Goal: Task Accomplishment & Management: Use online tool/utility

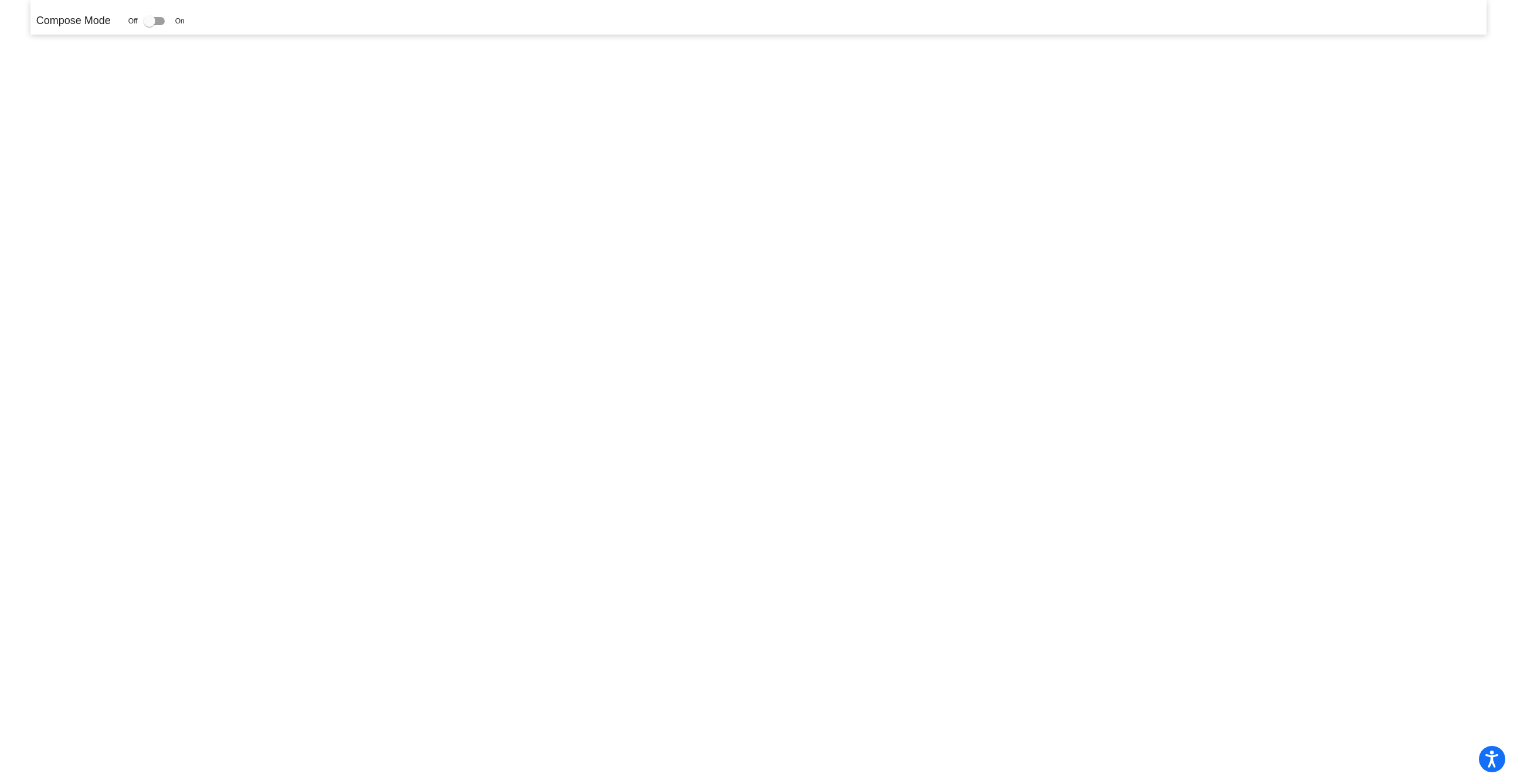
drag, startPoint x: 290, startPoint y: 226, endPoint x: 685, endPoint y: 133, distance: 405.8
click at [291, 226] on mat-sidenav-content "Compose Mode Off On" at bounding box center [758, 392] width 1517 height 784
click at [151, 22] on div at bounding box center [149, 20] width 11 height 11
click at [149, 25] on input "checkbox" at bounding box center [149, 25] width 1 height 1
checkbox input "true"
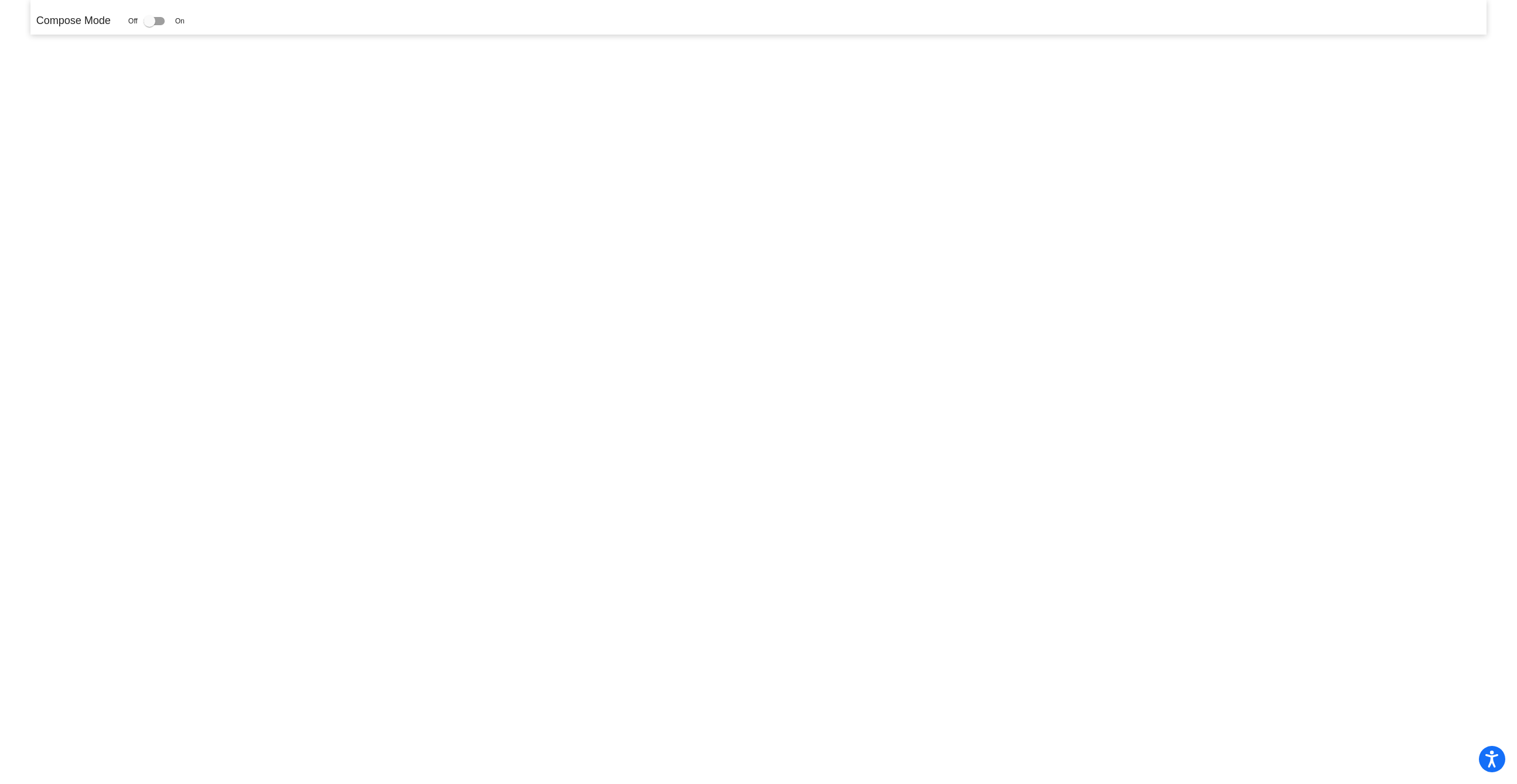
click at [536, 293] on mat-sidenav-content "Compose Mode Off On" at bounding box center [758, 392] width 1517 height 784
click at [538, 218] on mat-sidenav-content "Compose Mode Off On" at bounding box center [758, 392] width 1517 height 784
click at [432, 161] on mat-sidenav-content "Compose Mode Off On" at bounding box center [758, 392] width 1517 height 784
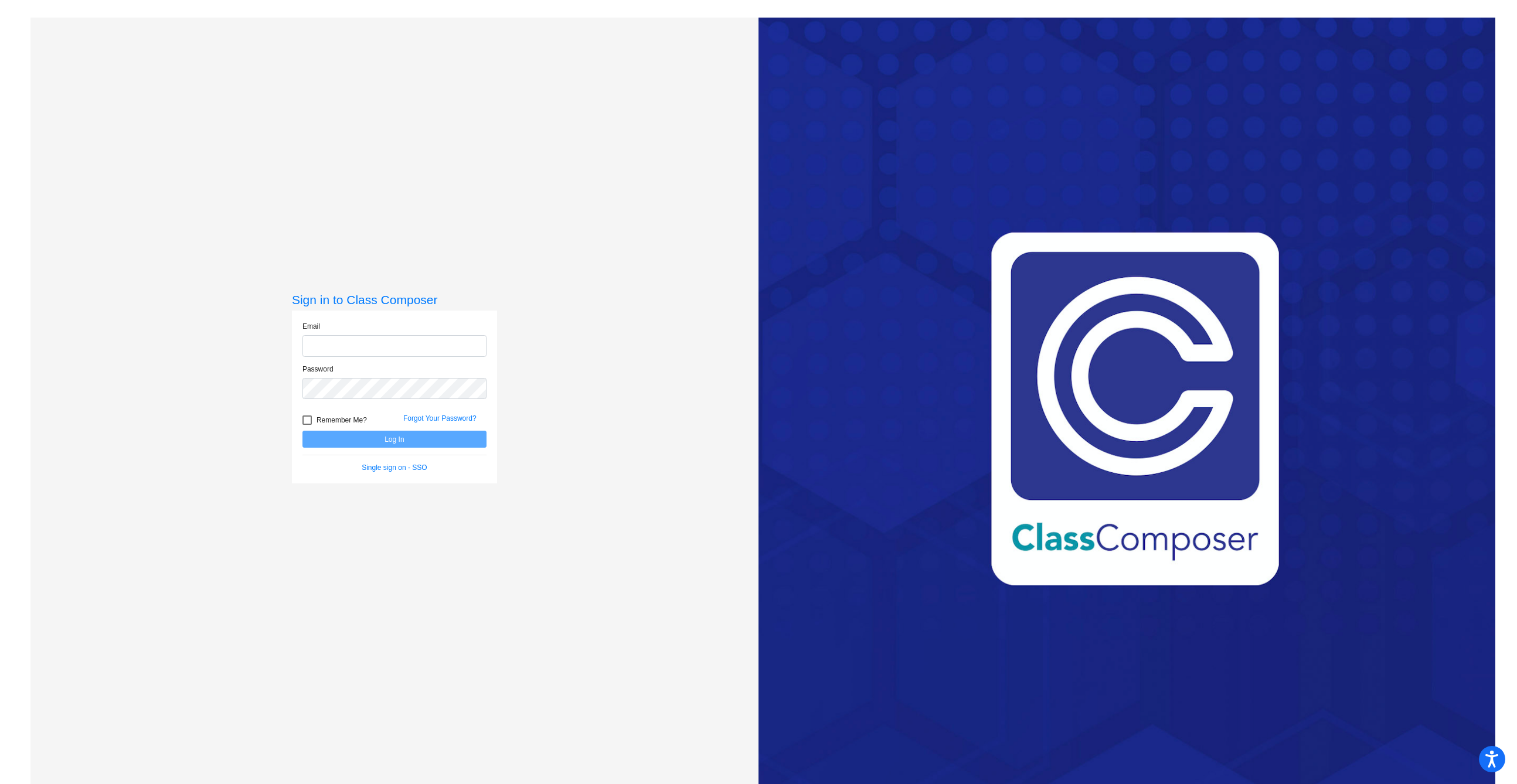
type input "[PERSON_NAME][EMAIL_ADDRESS][PERSON_NAME][DOMAIN_NAME]"
click at [332, 442] on button "Log In" at bounding box center [394, 439] width 184 height 17
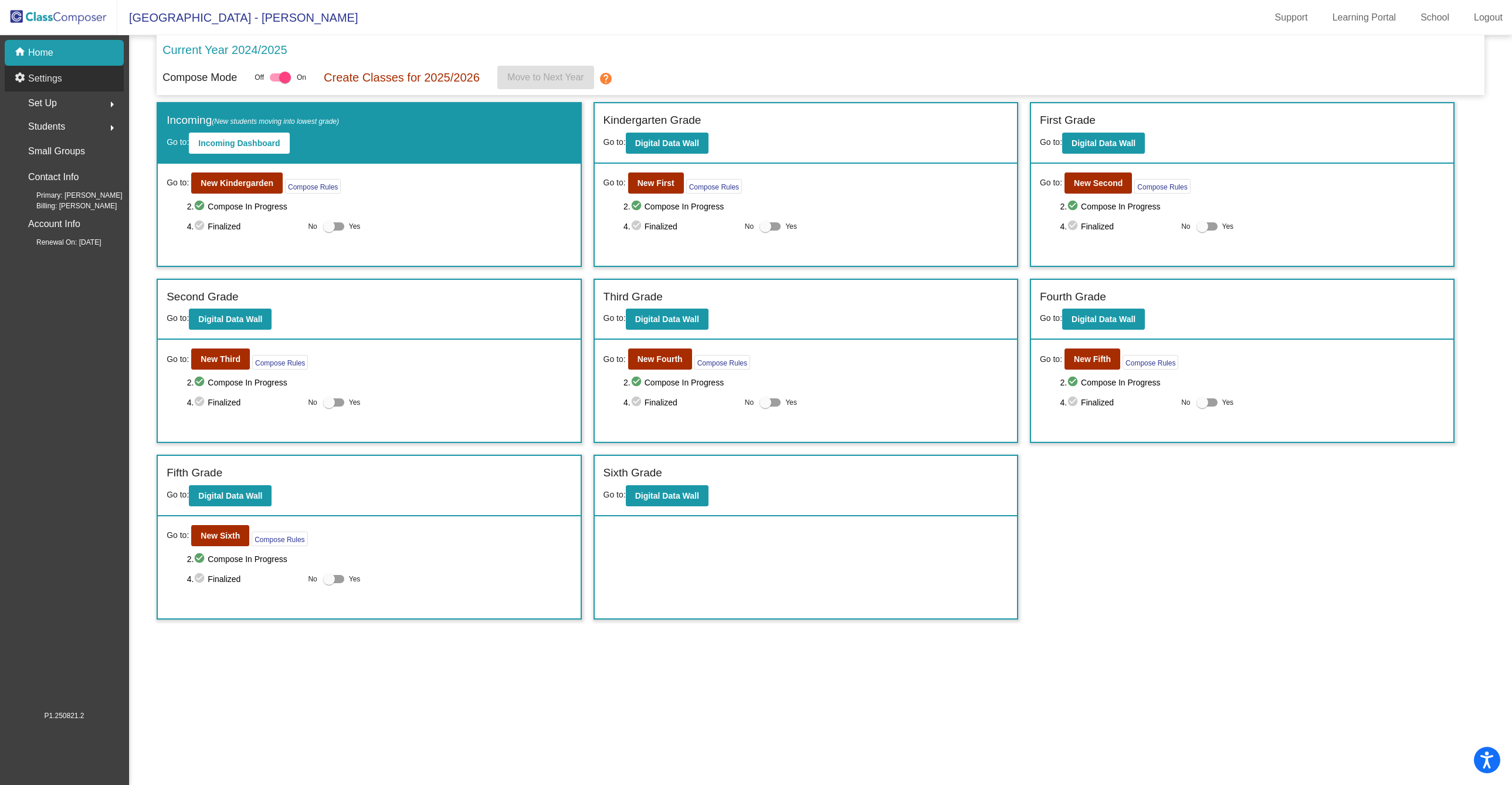
click at [54, 84] on p "Settings" at bounding box center [45, 78] width 34 height 14
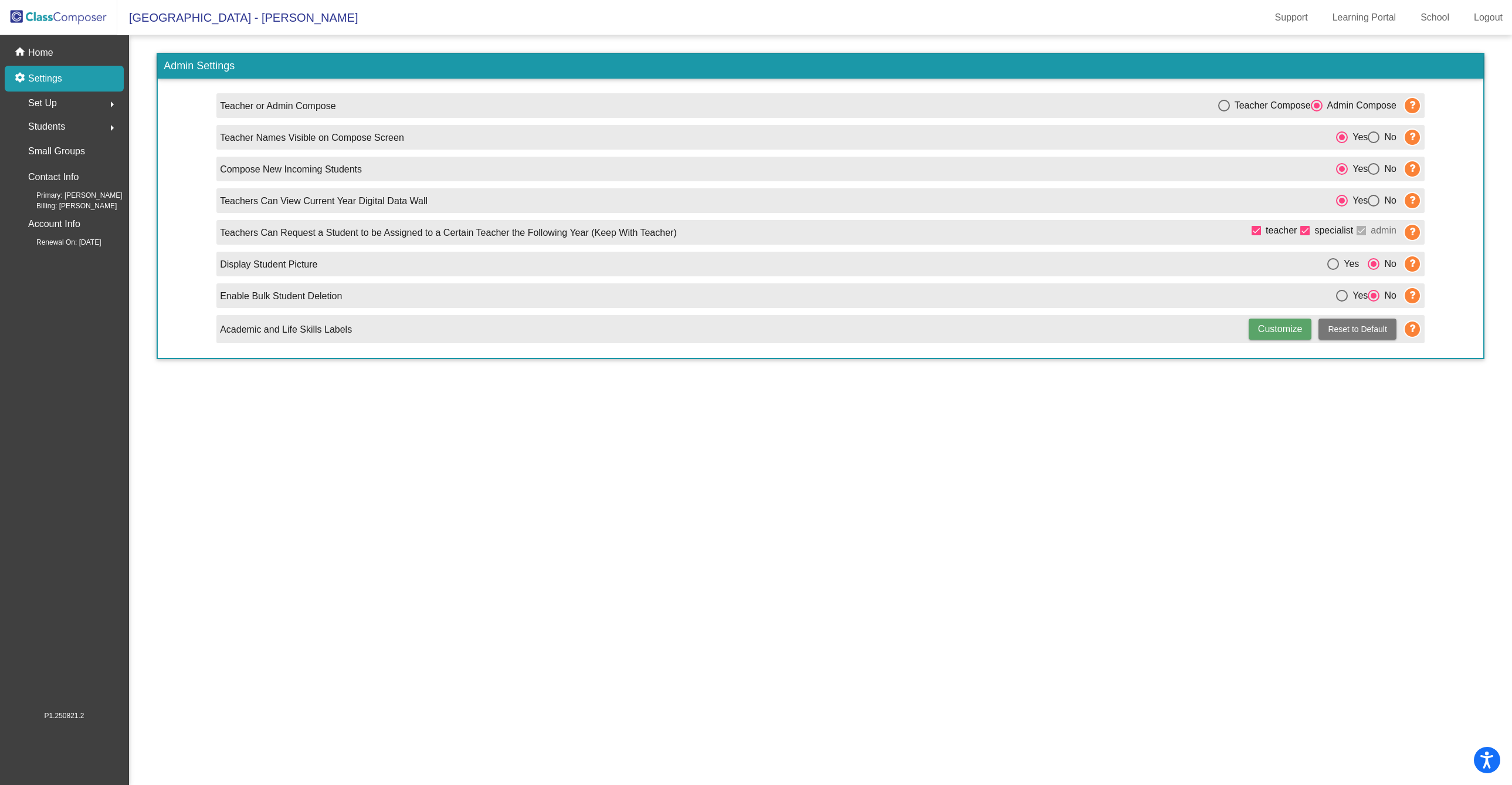
drag, startPoint x: 244, startPoint y: 327, endPoint x: 344, endPoint y: 326, distance: 100.0
click at [344, 326] on p "Academic and Life Skills Labels" at bounding box center [286, 329] width 132 height 14
click at [48, 50] on p "Home" at bounding box center [40, 52] width 25 height 14
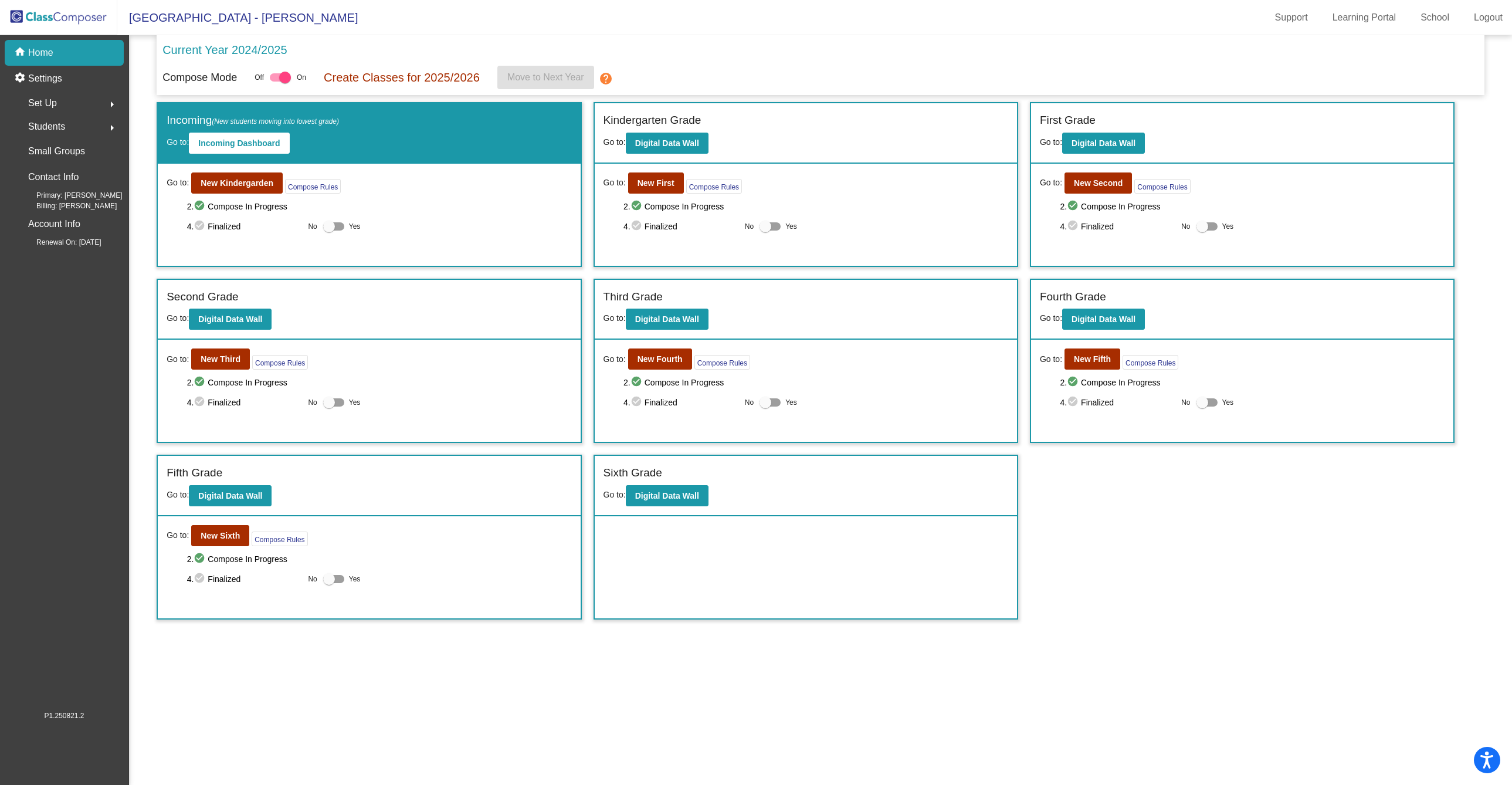
click at [329, 232] on div at bounding box center [329, 226] width 11 height 11
click at [329, 232] on input "Yes" at bounding box center [329, 231] width 1 height 1
checkbox input "true"
click at [761, 232] on div at bounding box center [765, 226] width 11 height 11
click at [765, 232] on input "Yes" at bounding box center [765, 231] width 1 height 1
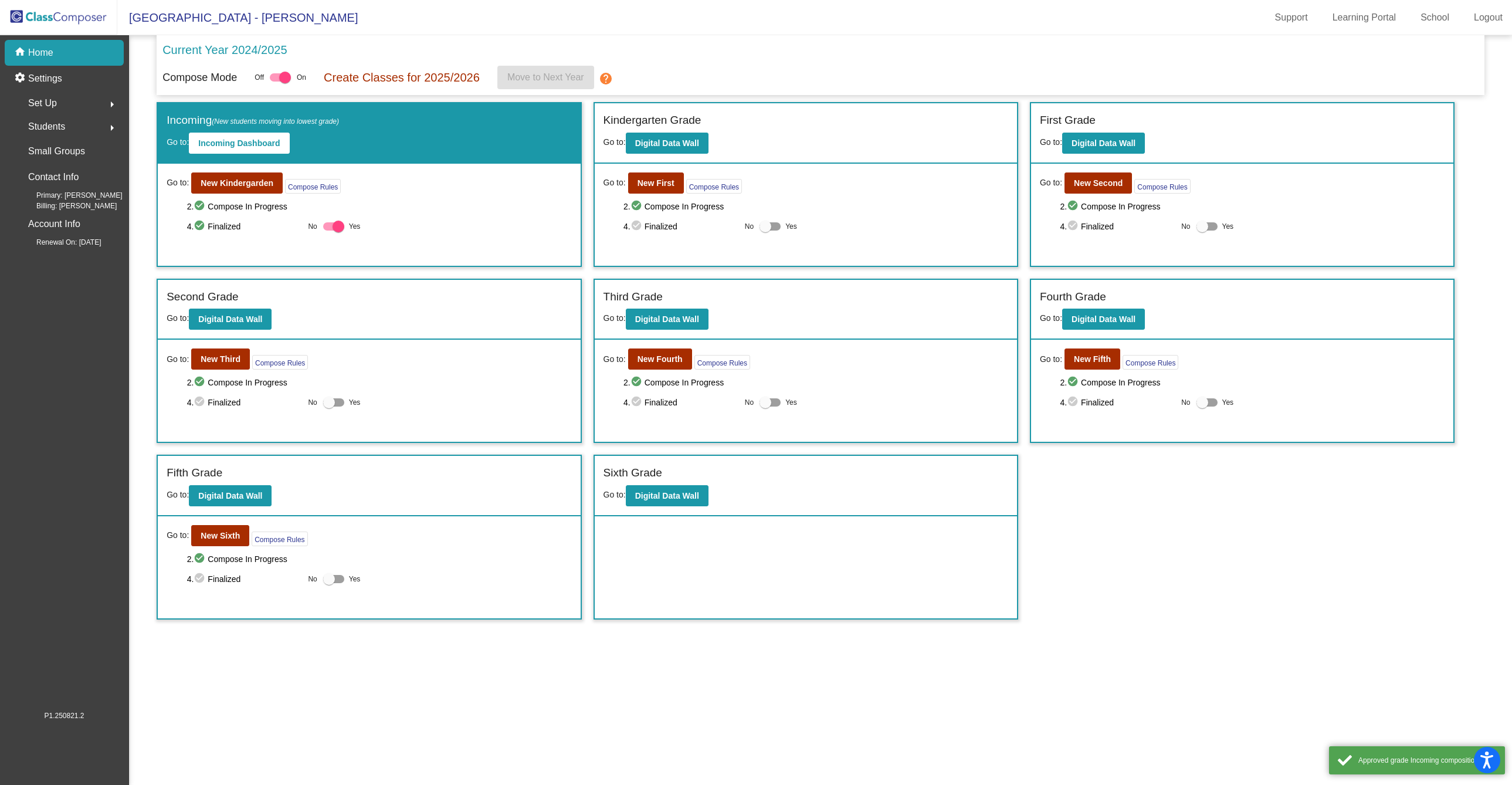
checkbox input "true"
click at [1199, 232] on div at bounding box center [1202, 226] width 11 height 11
click at [1202, 232] on input "Yes" at bounding box center [1202, 231] width 1 height 1
checkbox input "true"
click at [1201, 408] on div at bounding box center [1202, 402] width 11 height 11
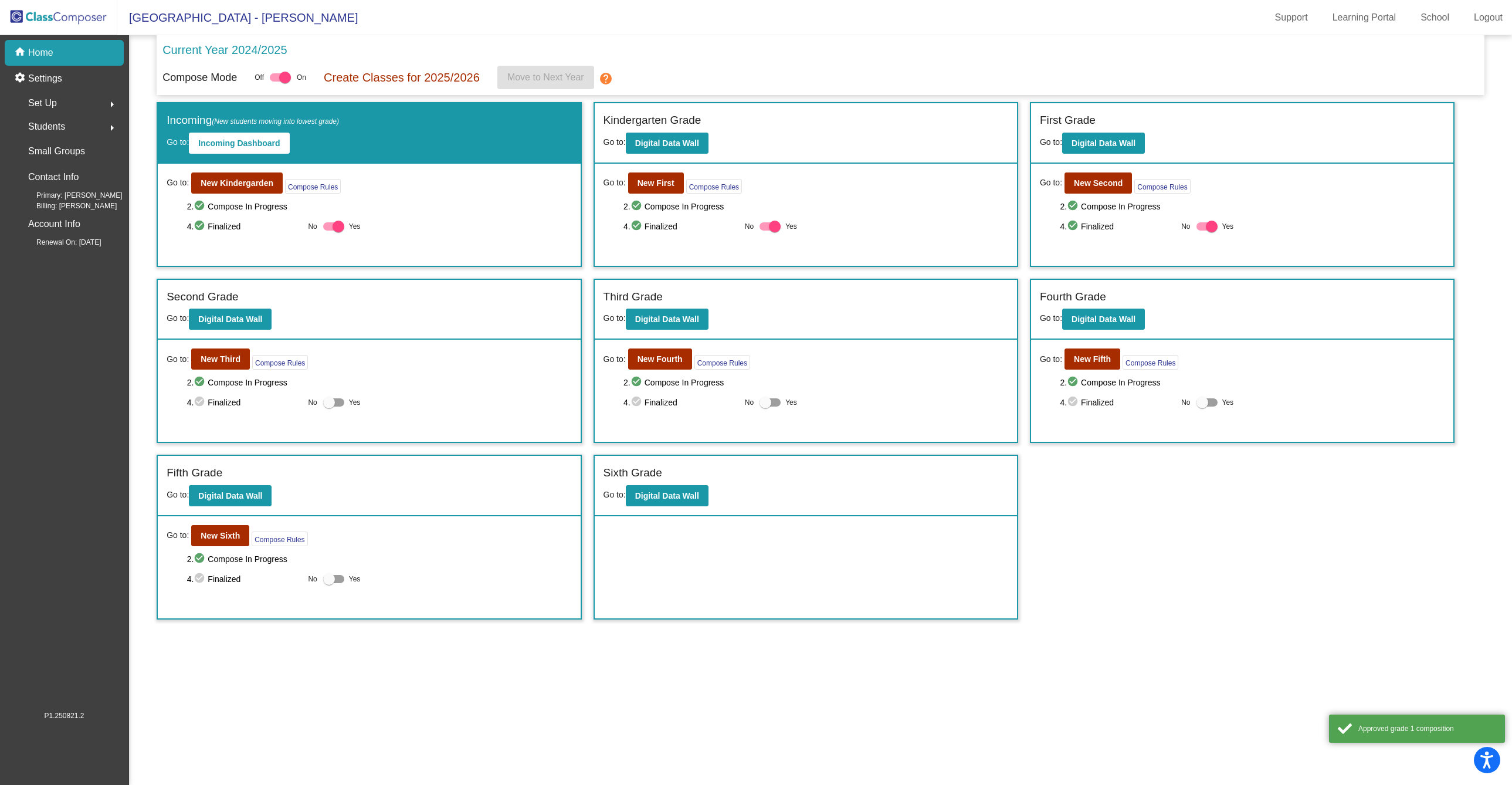
click at [1202, 407] on input "Yes" at bounding box center [1202, 407] width 1 height 1
checkbox input "true"
click at [763, 408] on div at bounding box center [765, 402] width 11 height 11
click at [765, 407] on input "Yes" at bounding box center [765, 407] width 1 height 1
checkbox input "true"
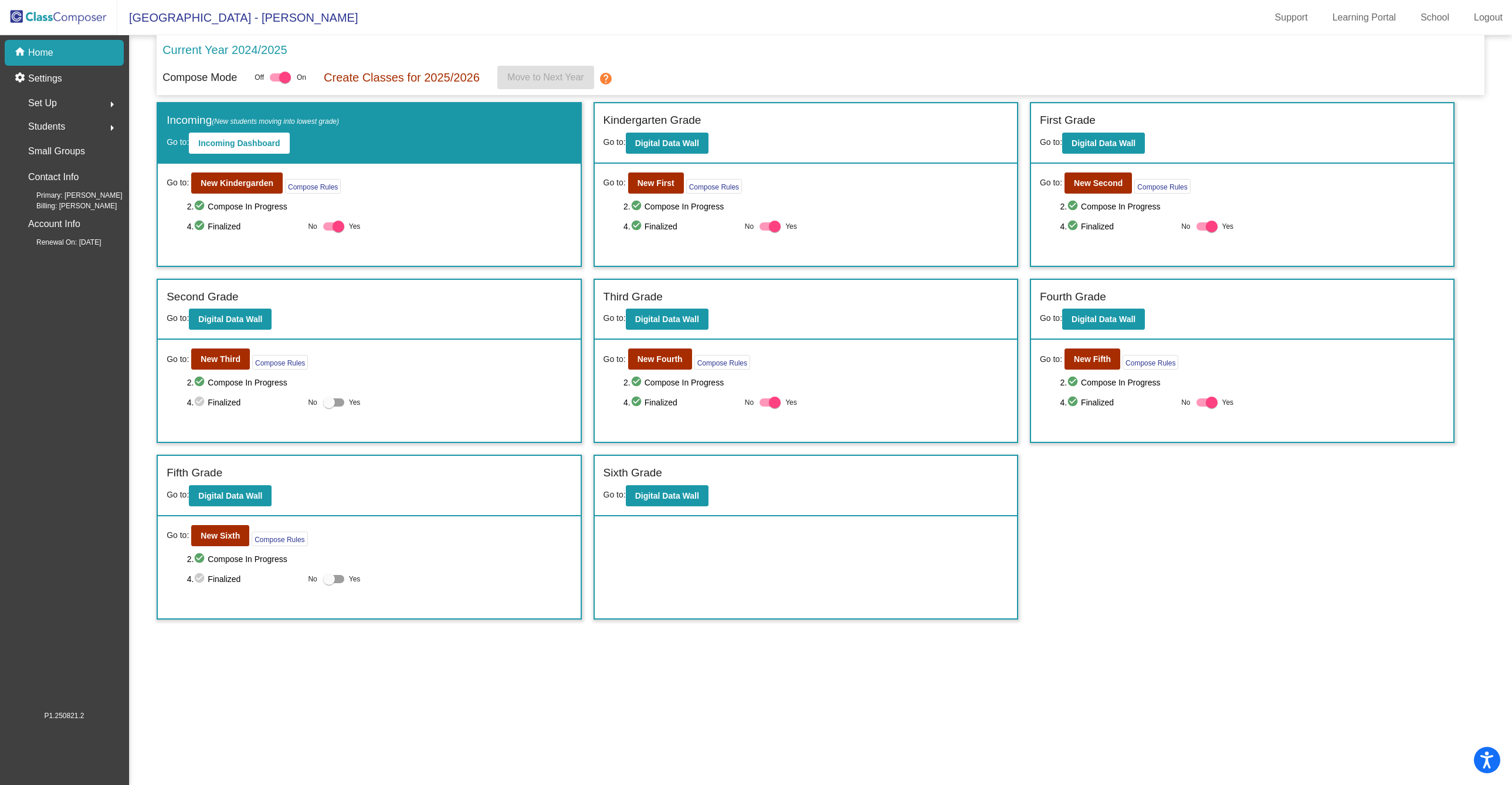
click at [329, 408] on div at bounding box center [329, 402] width 11 height 11
click at [329, 407] on input "Yes" at bounding box center [329, 407] width 1 height 1
checkbox input "true"
click at [327, 585] on div at bounding box center [329, 579] width 11 height 11
click at [329, 584] on input "Yes" at bounding box center [329, 583] width 1 height 1
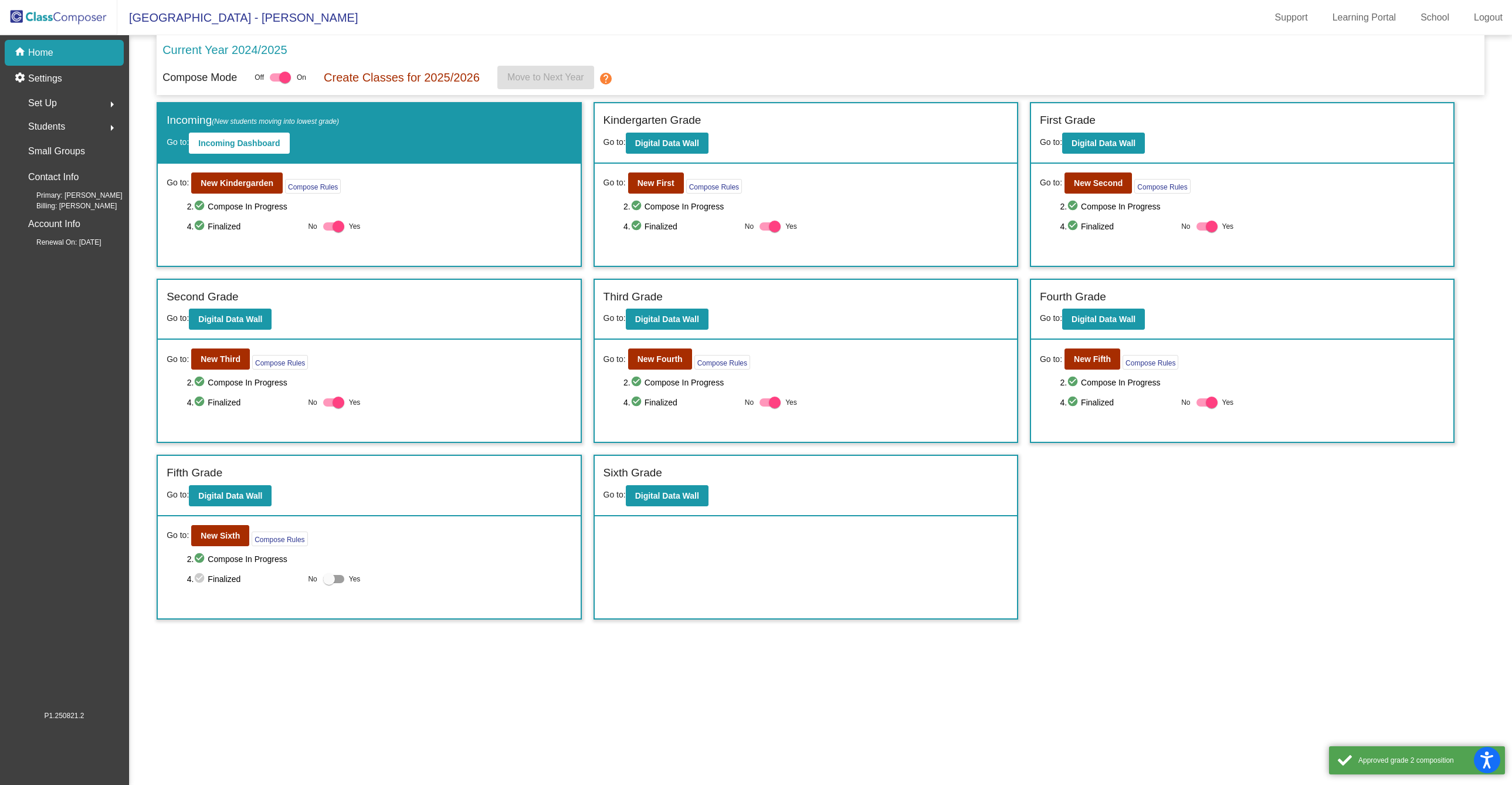
checkbox input "true"
click at [694, 53] on div "Current Year 2024/2025" at bounding box center [821, 53] width 1316 height 24
click at [756, 68] on div "Compose Mode Off On Create Classes for 2025/2026 Move to Next Year help" at bounding box center [821, 77] width 1316 height 24
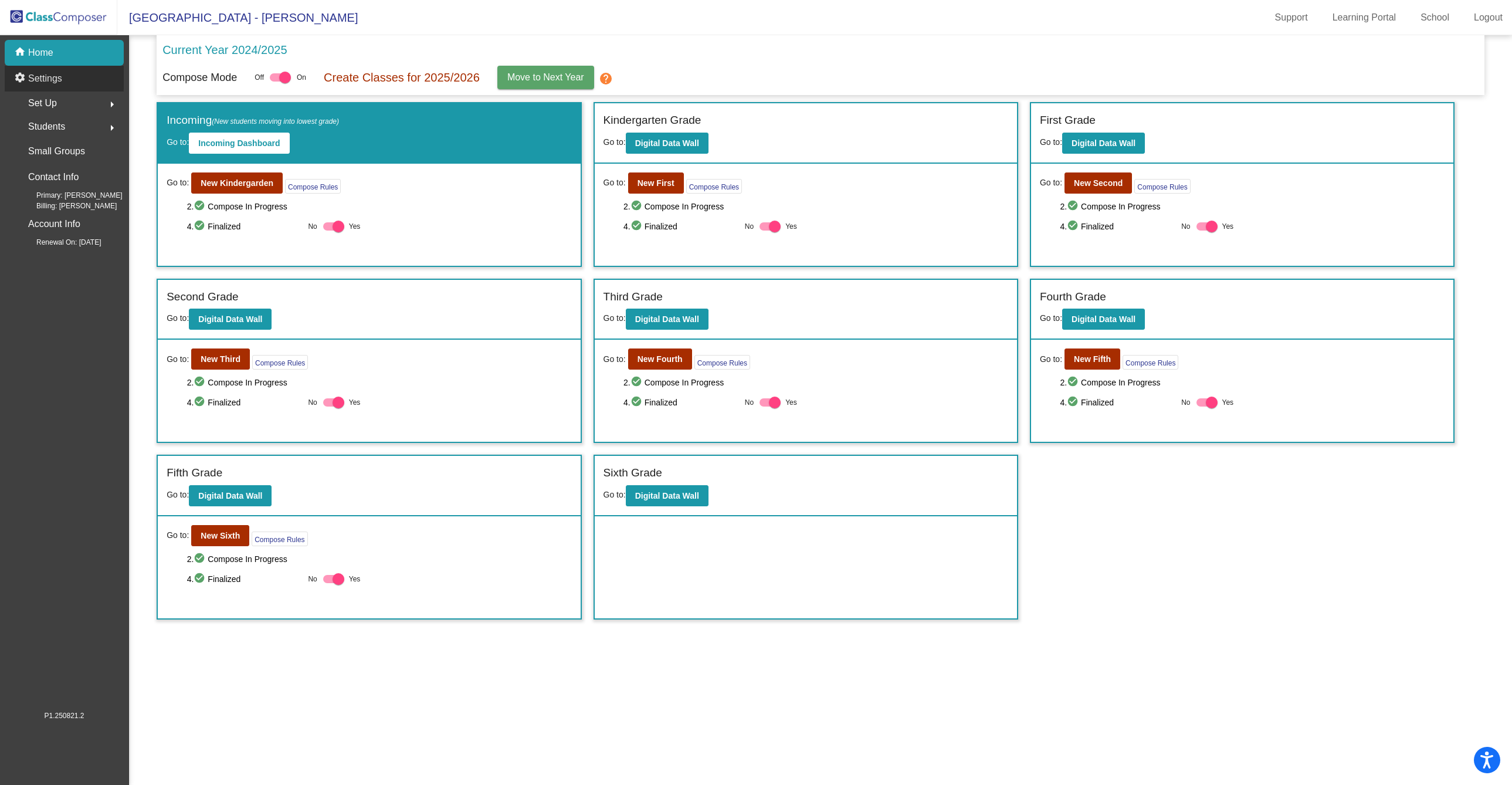
click at [50, 76] on p "Settings" at bounding box center [45, 78] width 34 height 14
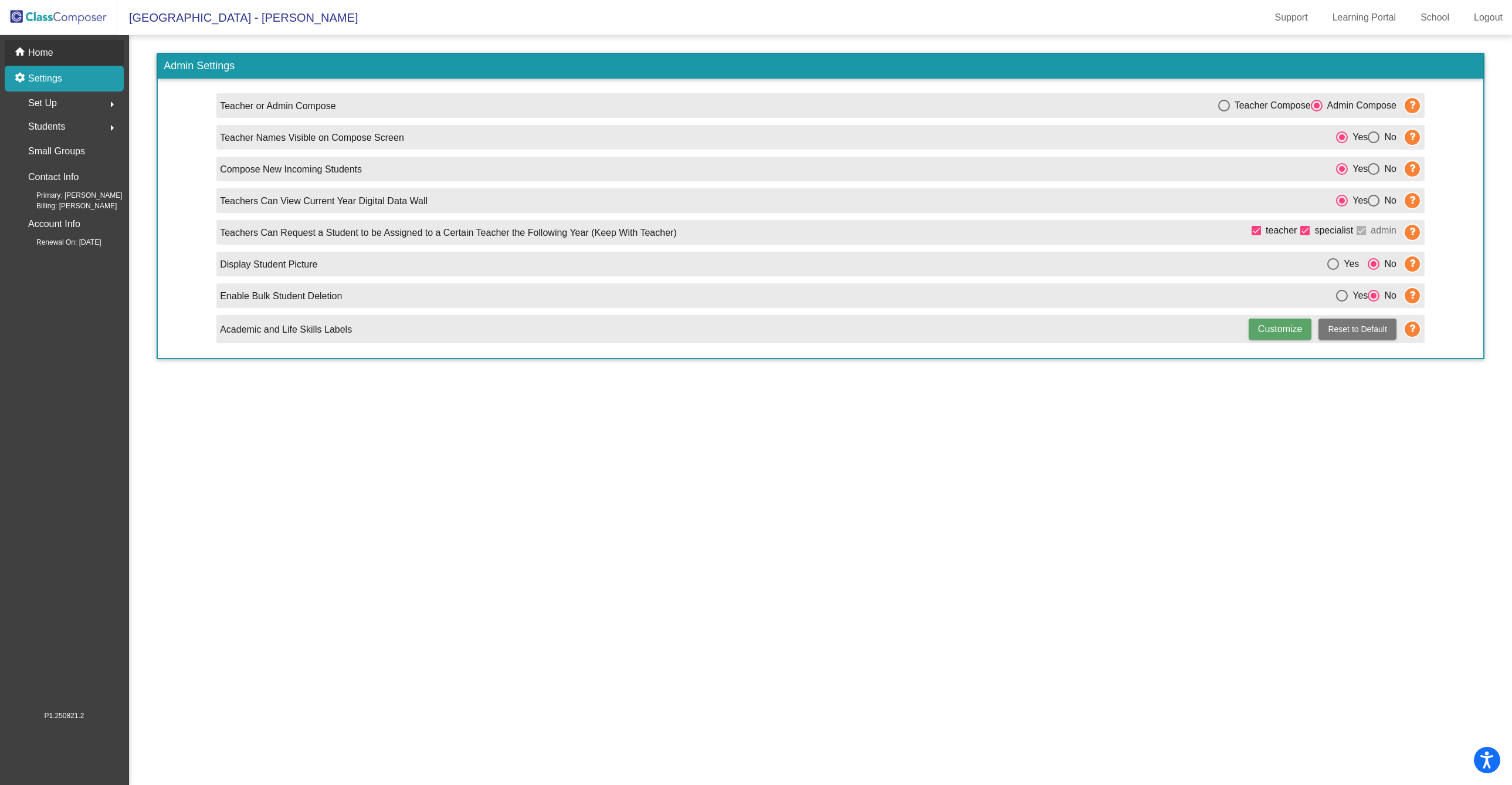
click at [53, 55] on p "Home" at bounding box center [40, 52] width 25 height 14
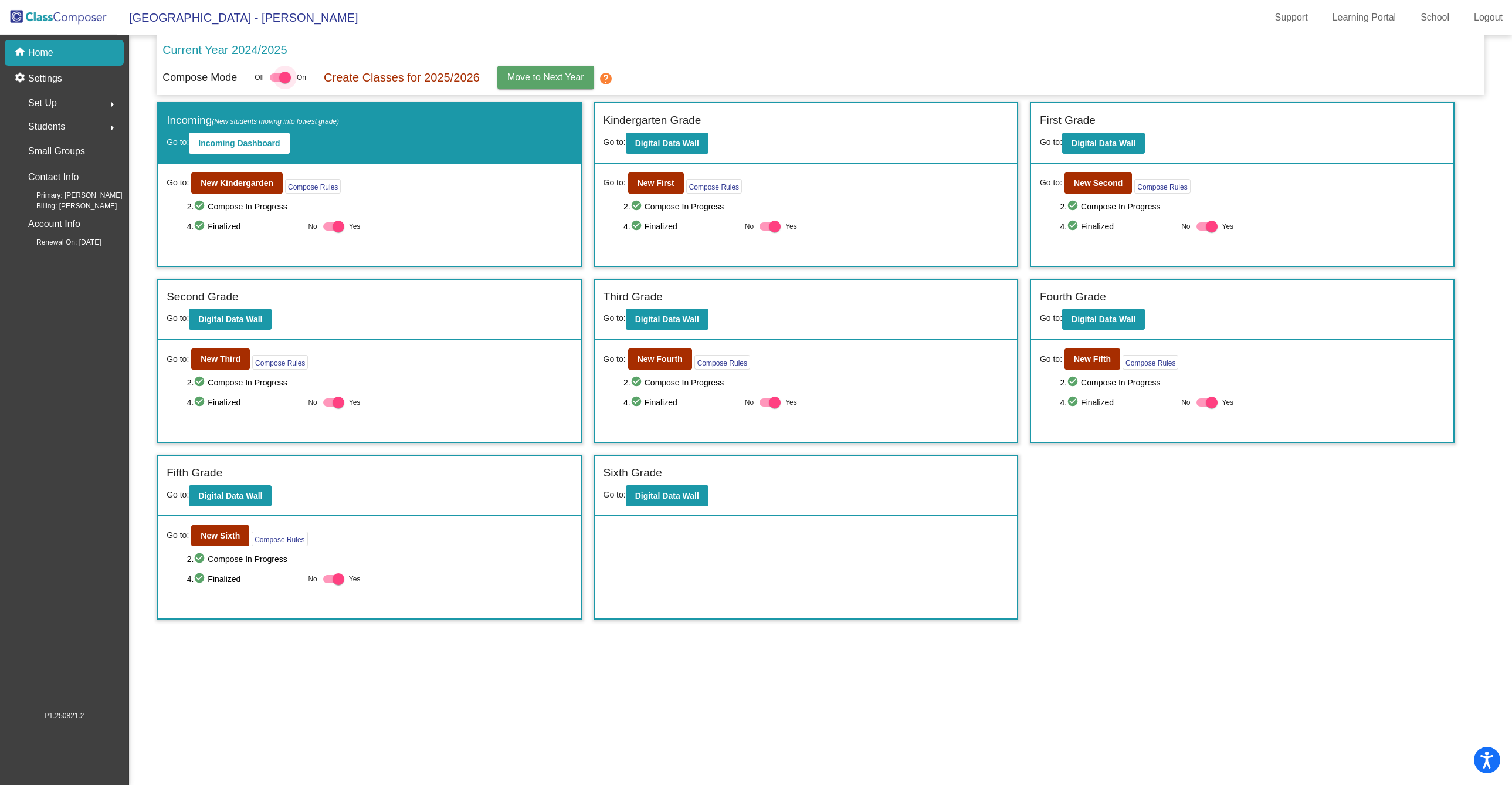
click at [288, 80] on div at bounding box center [285, 77] width 11 height 11
click at [276, 81] on input "checkbox" at bounding box center [275, 81] width 1 height 1
checkbox input "false"
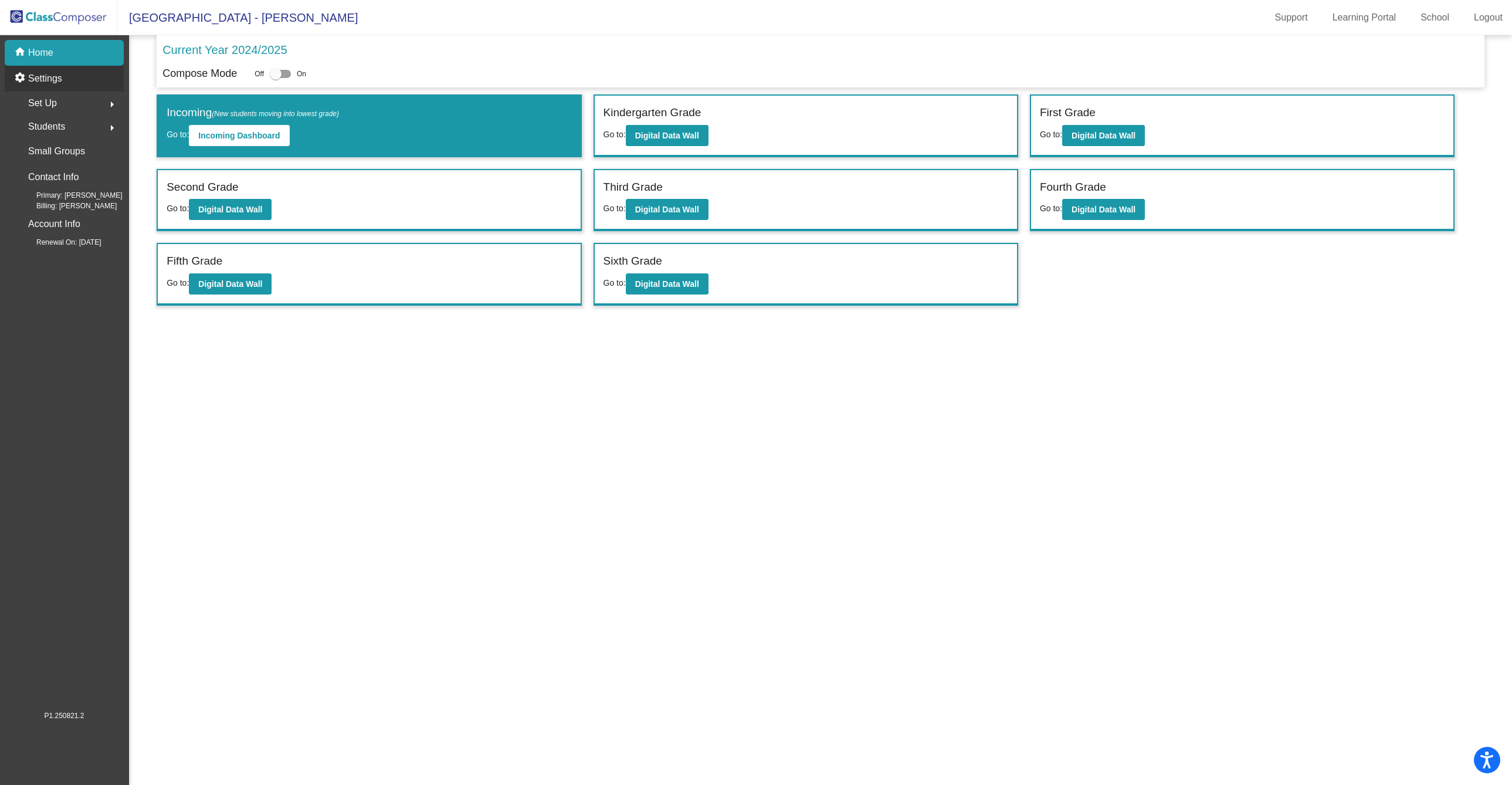
click at [61, 87] on div "settings Settings" at bounding box center [64, 79] width 119 height 26
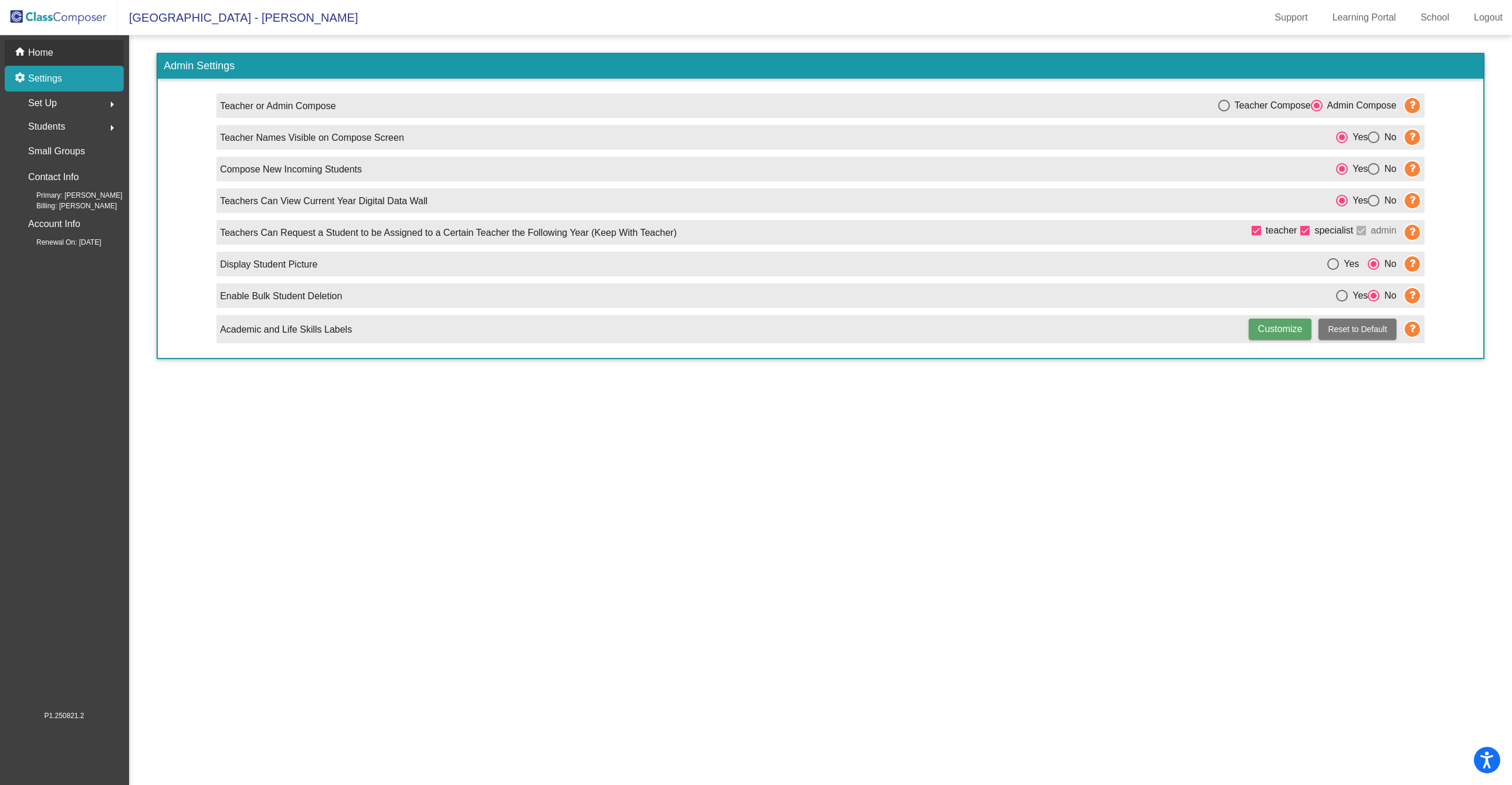
drag, startPoint x: 69, startPoint y: 53, endPoint x: 77, endPoint y: 51, distance: 8.2
click at [69, 53] on div "home Home" at bounding box center [64, 53] width 119 height 26
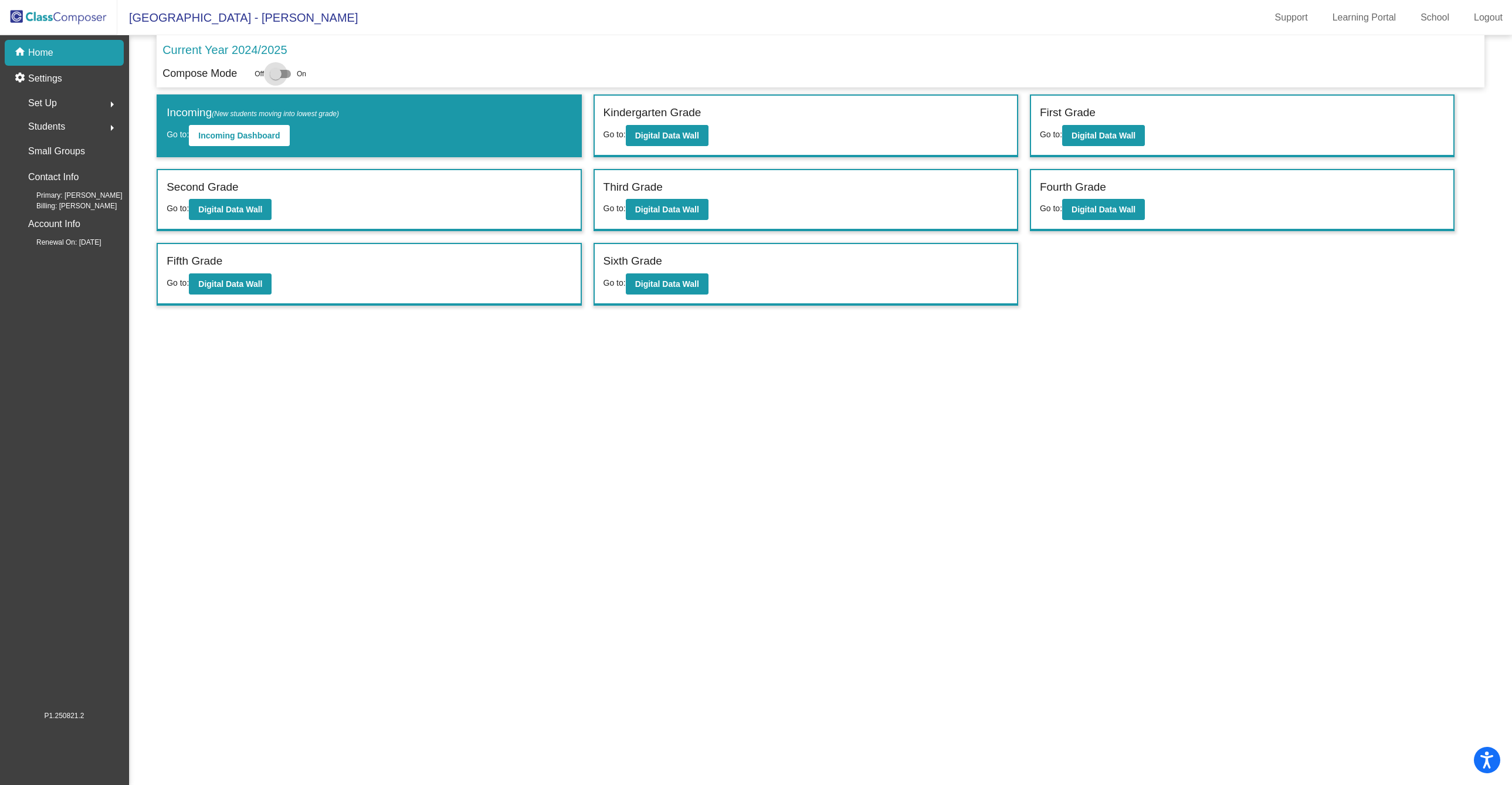
click at [279, 74] on div at bounding box center [276, 74] width 11 height 11
click at [276, 78] on input "checkbox" at bounding box center [275, 78] width 1 height 1
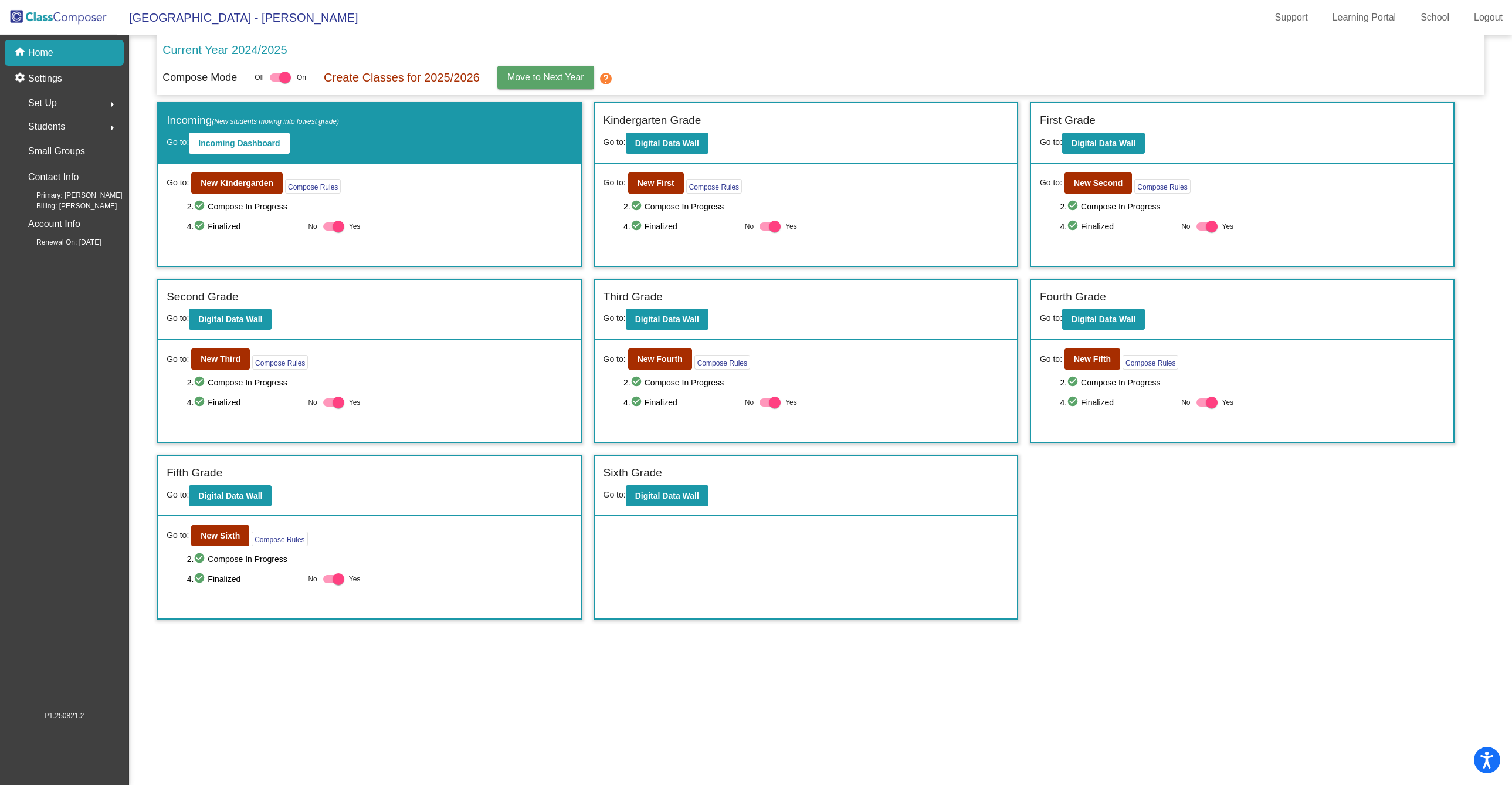
click at [607, 79] on mat-icon "help" at bounding box center [606, 78] width 14 height 14
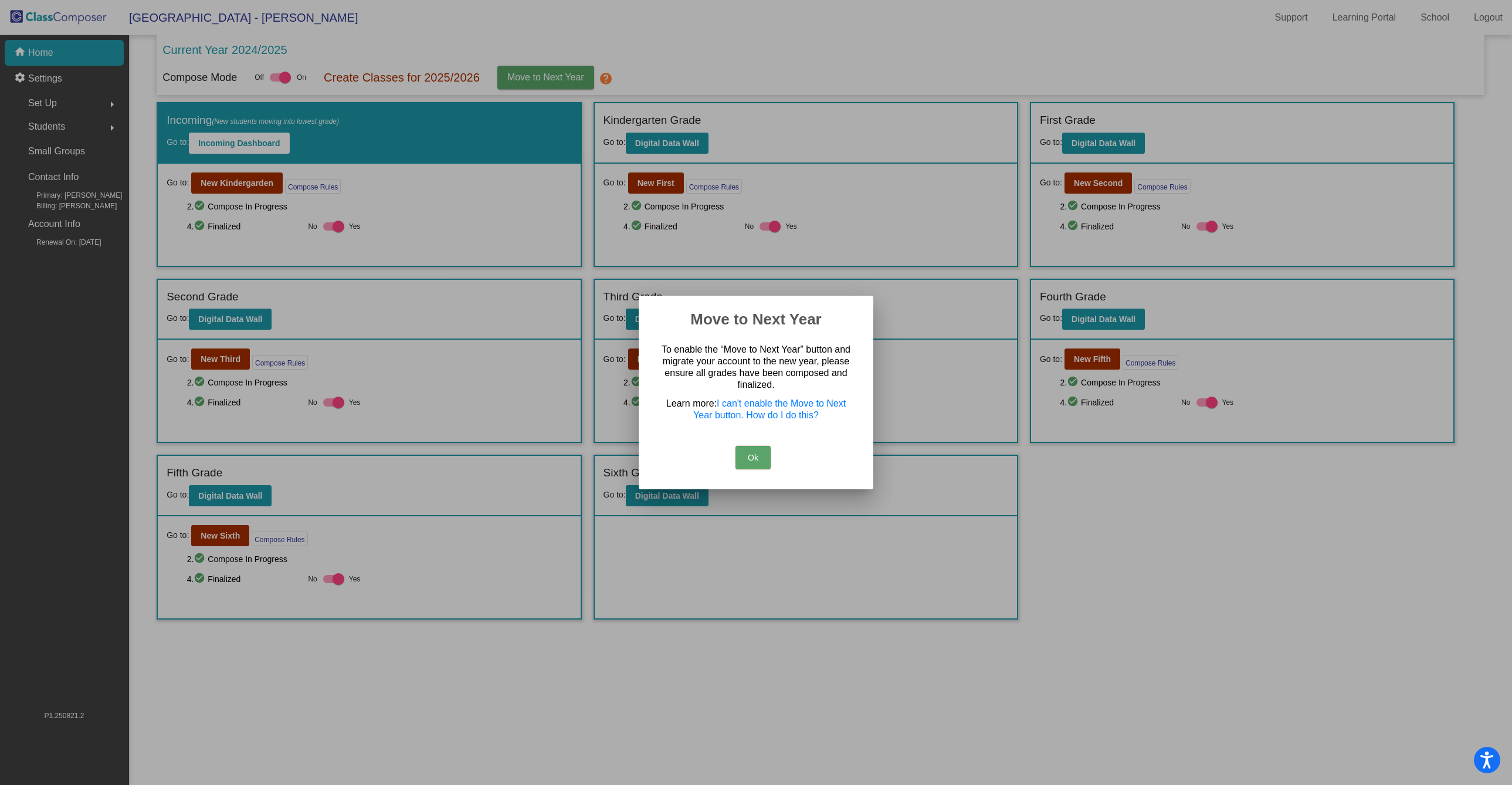
click at [755, 70] on div at bounding box center [756, 392] width 1512 height 785
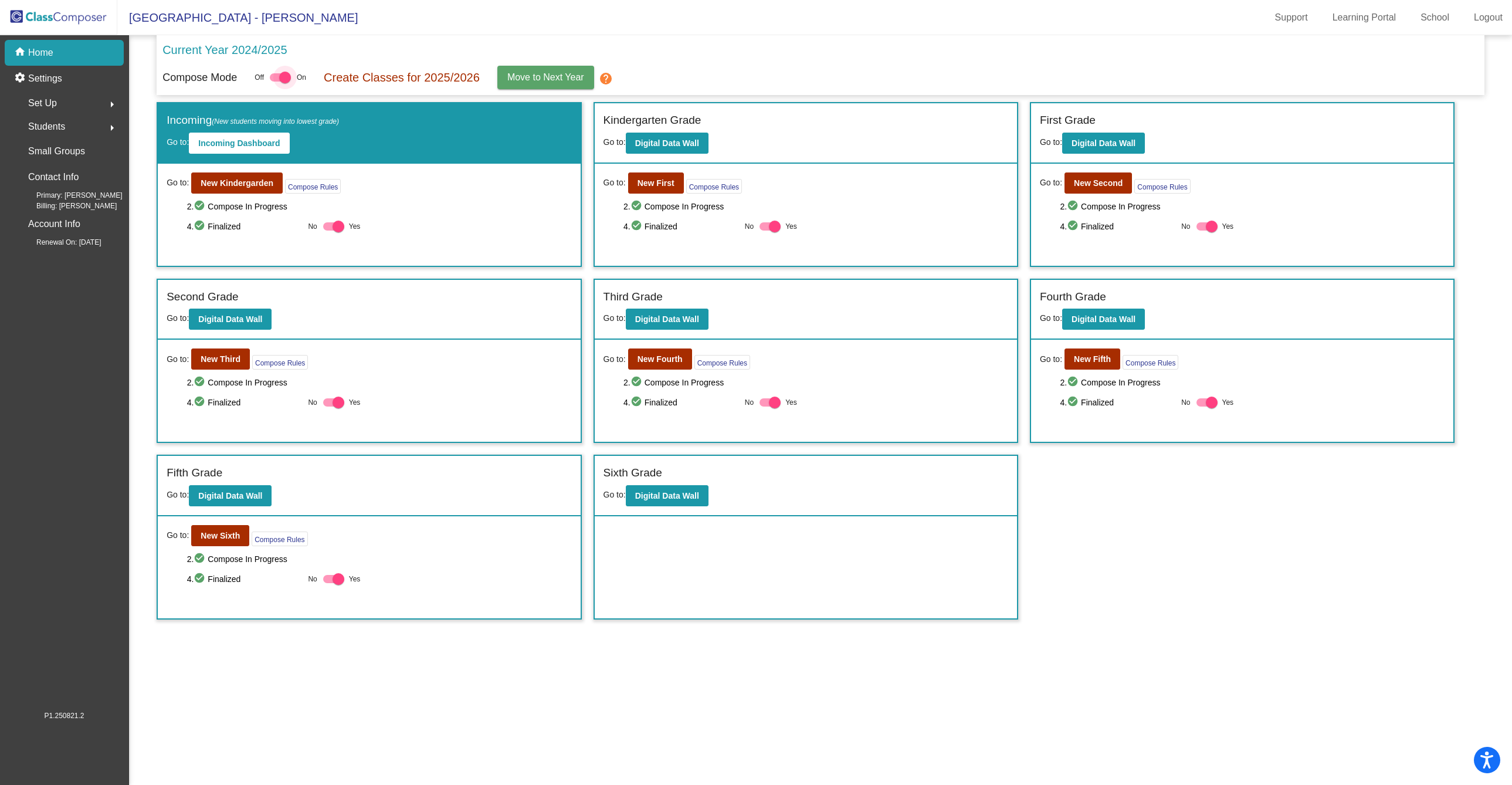
click at [287, 84] on div at bounding box center [285, 77] width 11 height 11
click at [276, 82] on input "checkbox" at bounding box center [275, 81] width 1 height 1
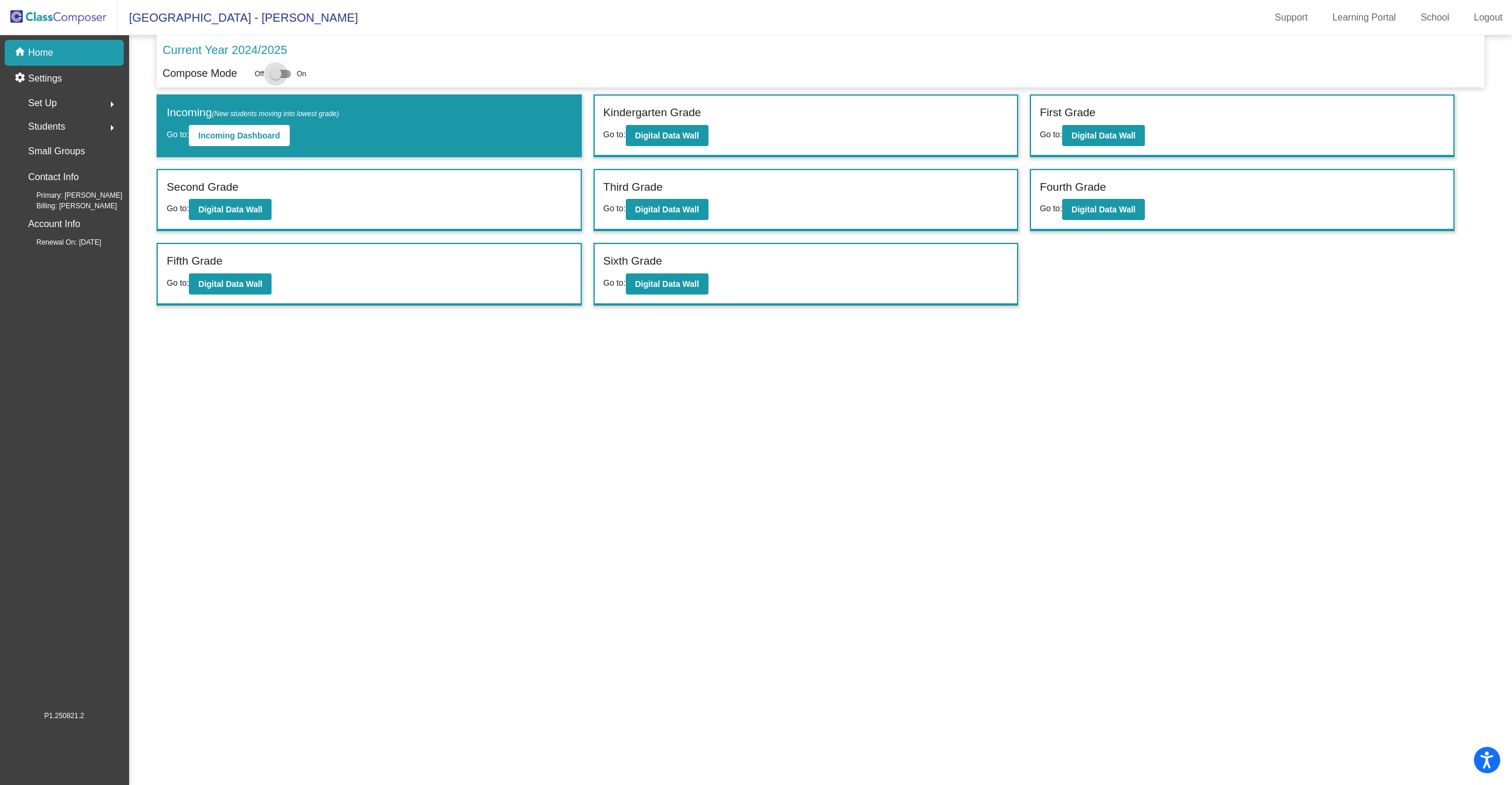
click at [280, 78] on div at bounding box center [276, 74] width 11 height 11
click at [276, 78] on input "checkbox" at bounding box center [275, 78] width 1 height 1
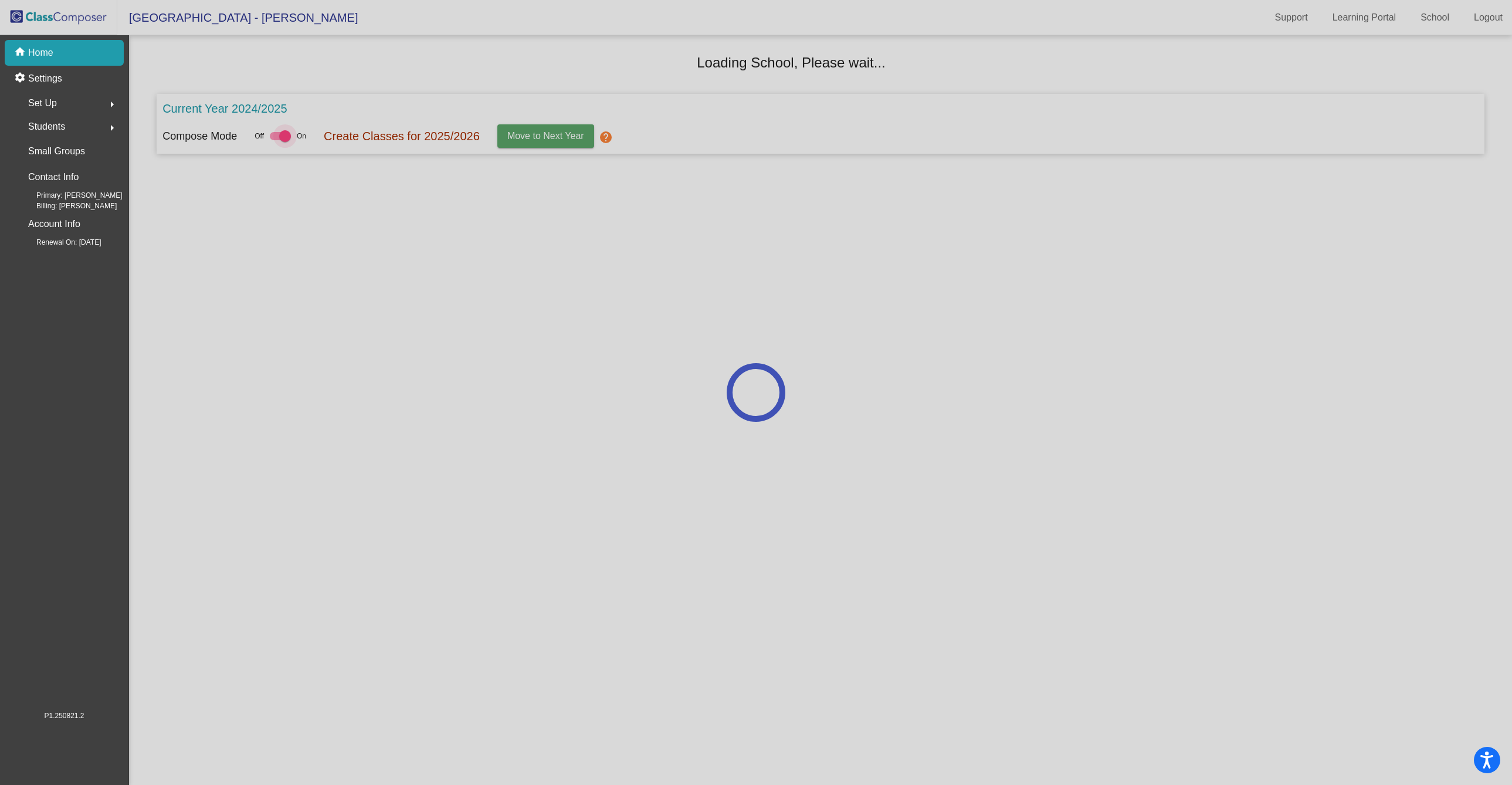
click at [280, 78] on app-school-dashboard "Loading School, Please wait... Current Year 2024/2025 Compose Mode Off On Creat…" at bounding box center [821, 97] width 1328 height 125
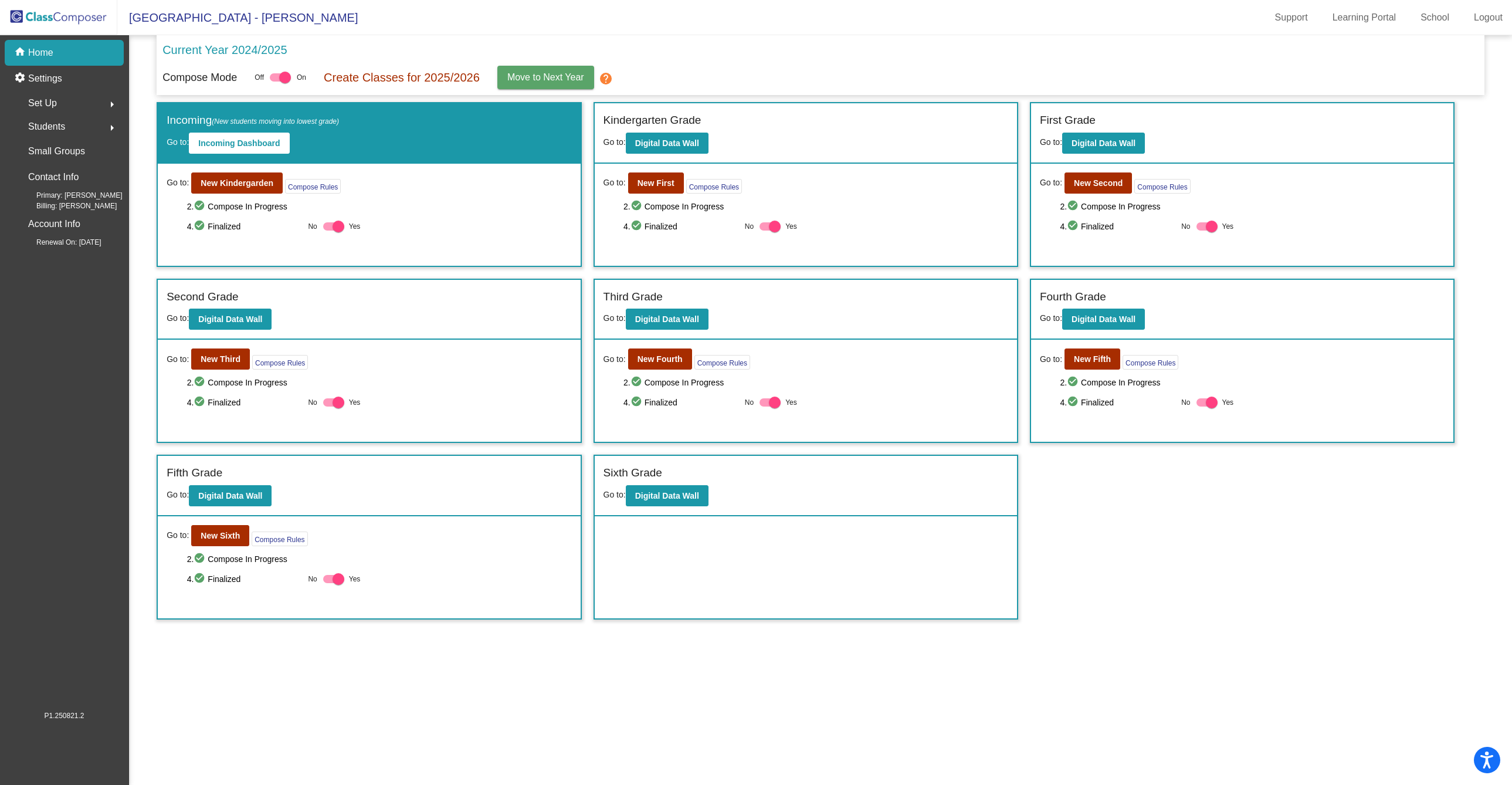
click at [345, 58] on div "Current Year 2024/2025" at bounding box center [821, 53] width 1316 height 24
click at [606, 80] on mat-icon "help" at bounding box center [606, 78] width 14 height 14
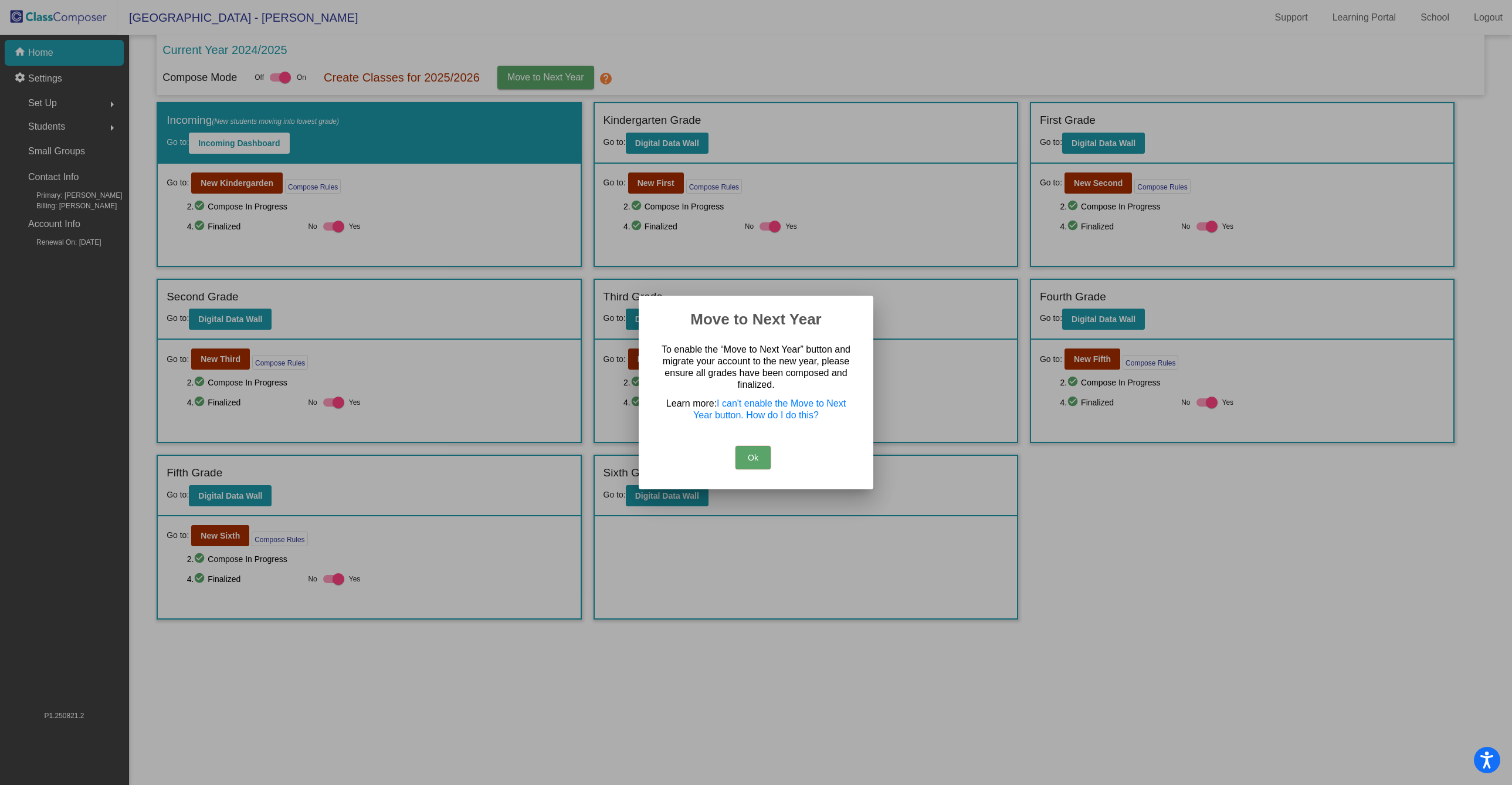
click at [753, 459] on button "Ok" at bounding box center [753, 457] width 35 height 24
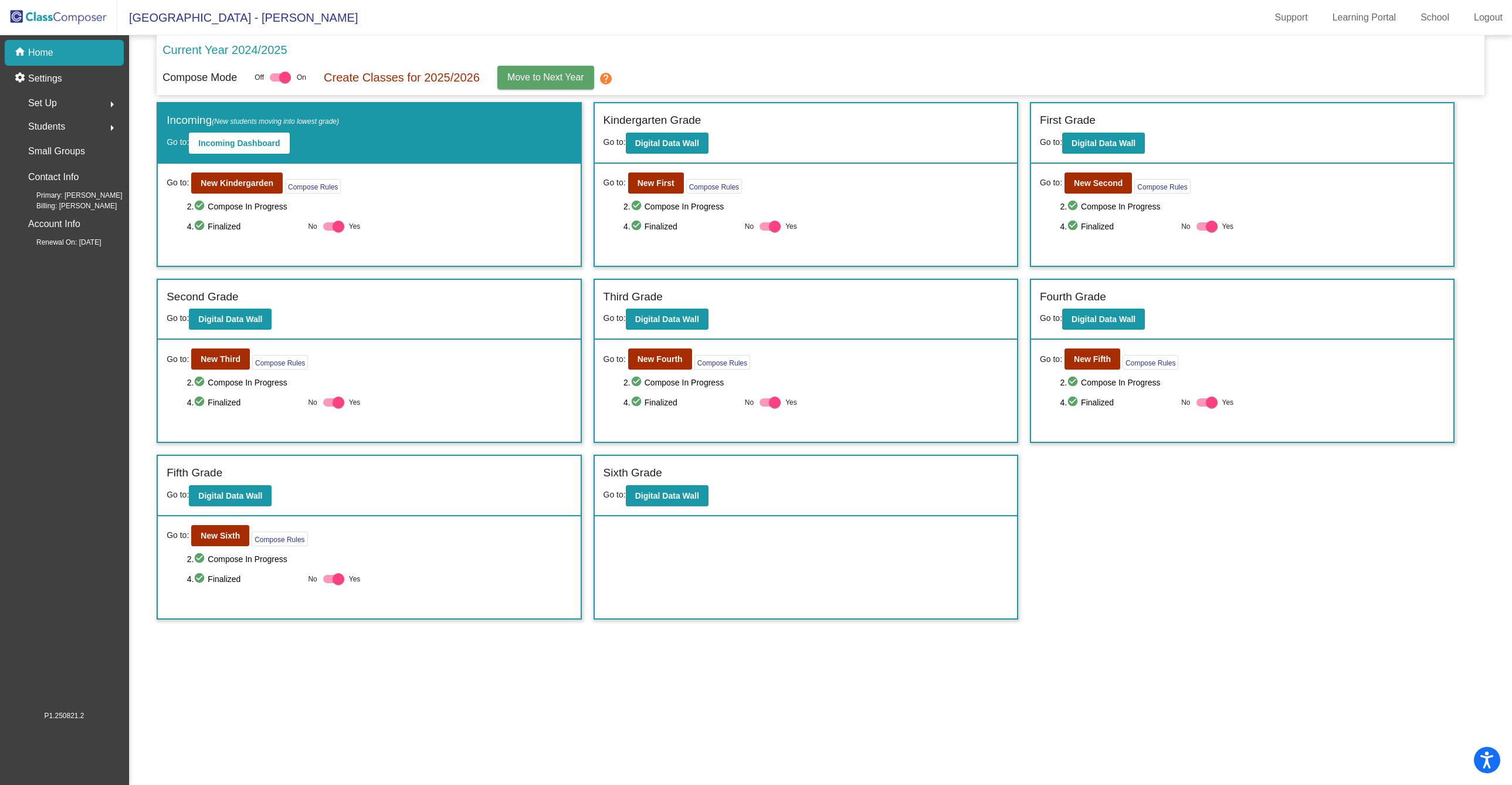
click at [547, 79] on span "Move to Next Year" at bounding box center [546, 77] width 77 height 10
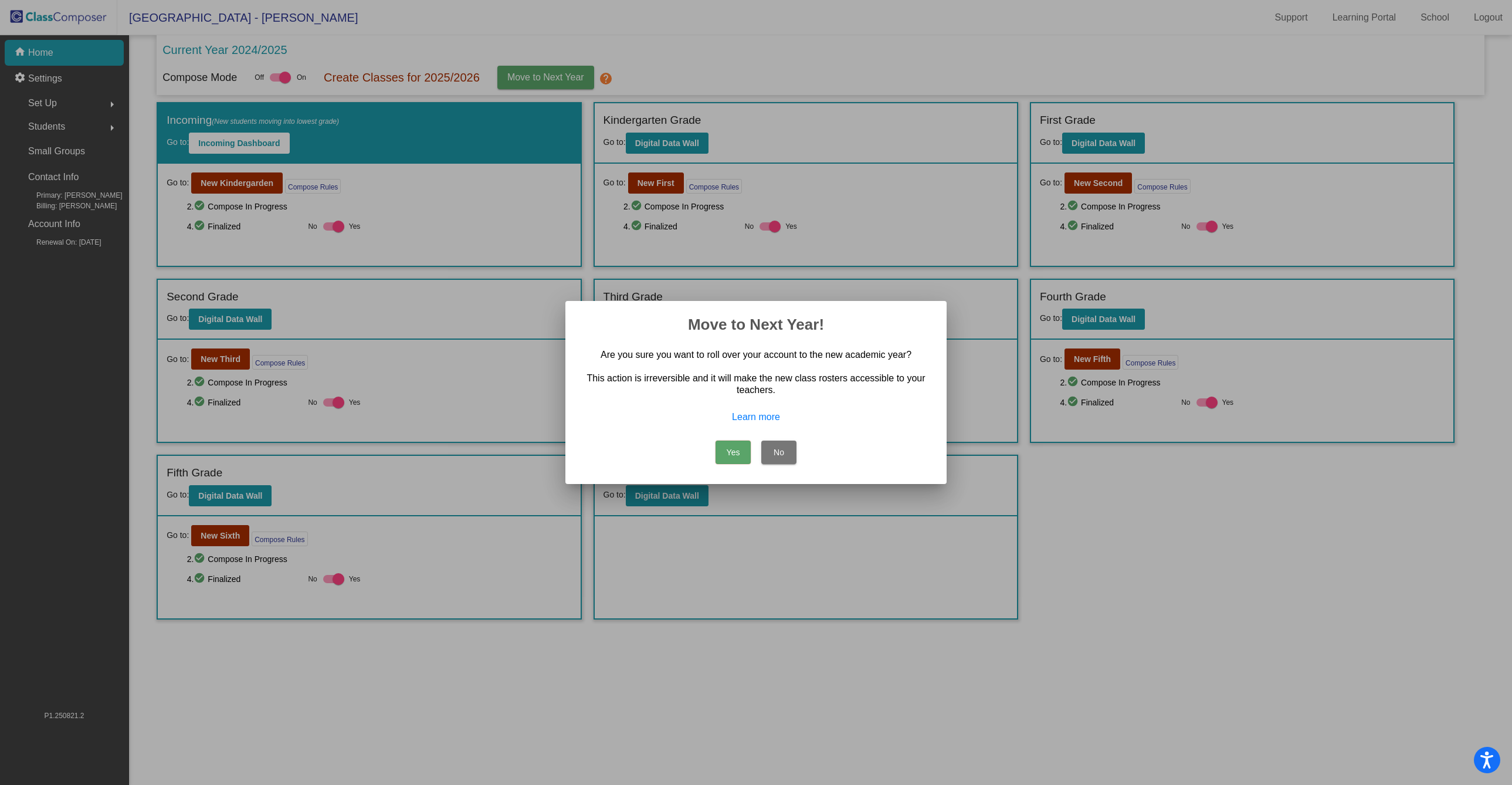
click at [784, 453] on button "No" at bounding box center [779, 452] width 35 height 24
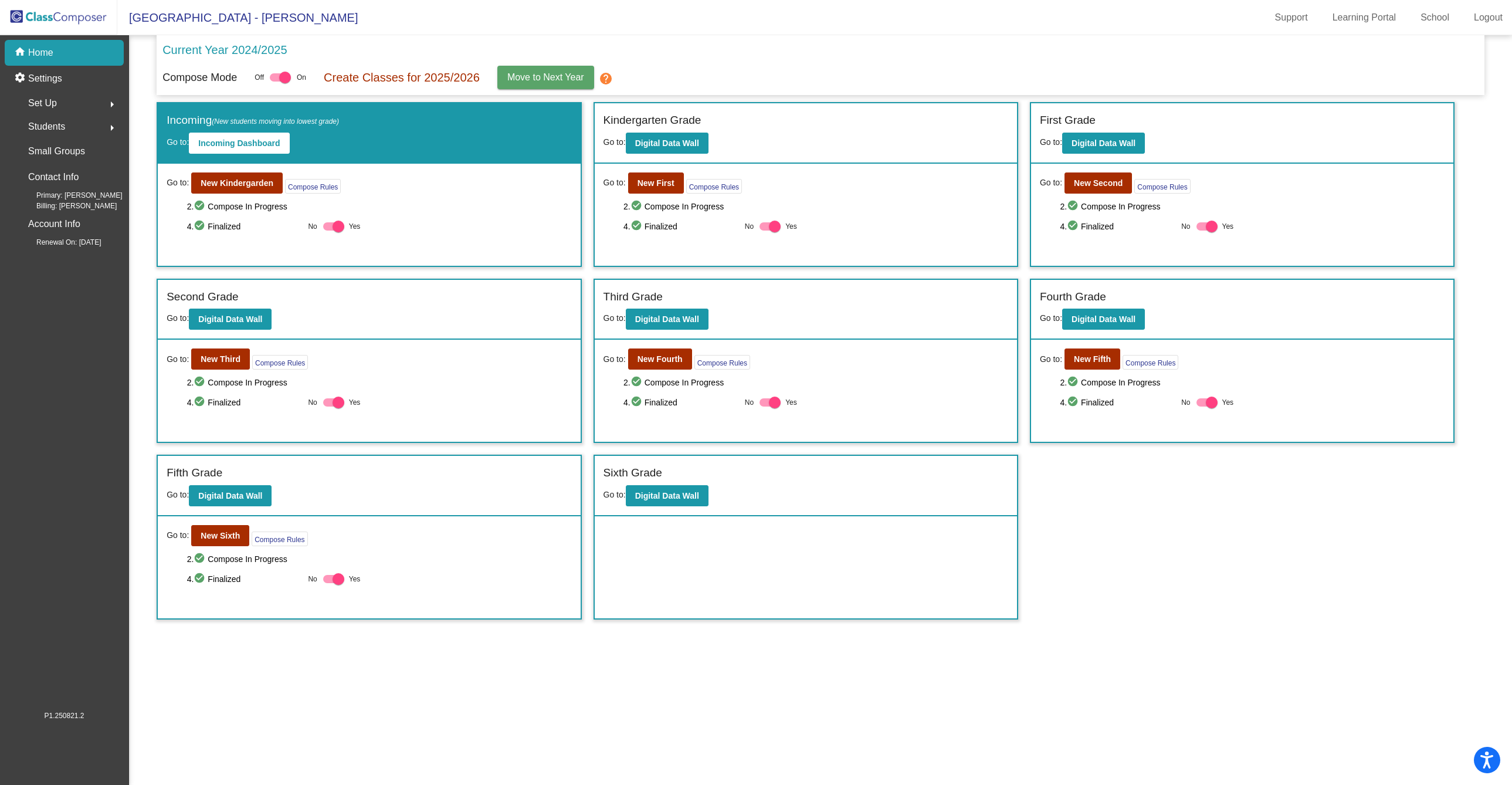
click at [285, 83] on div at bounding box center [285, 77] width 11 height 11
click at [276, 82] on input "checkbox" at bounding box center [275, 81] width 1 height 1
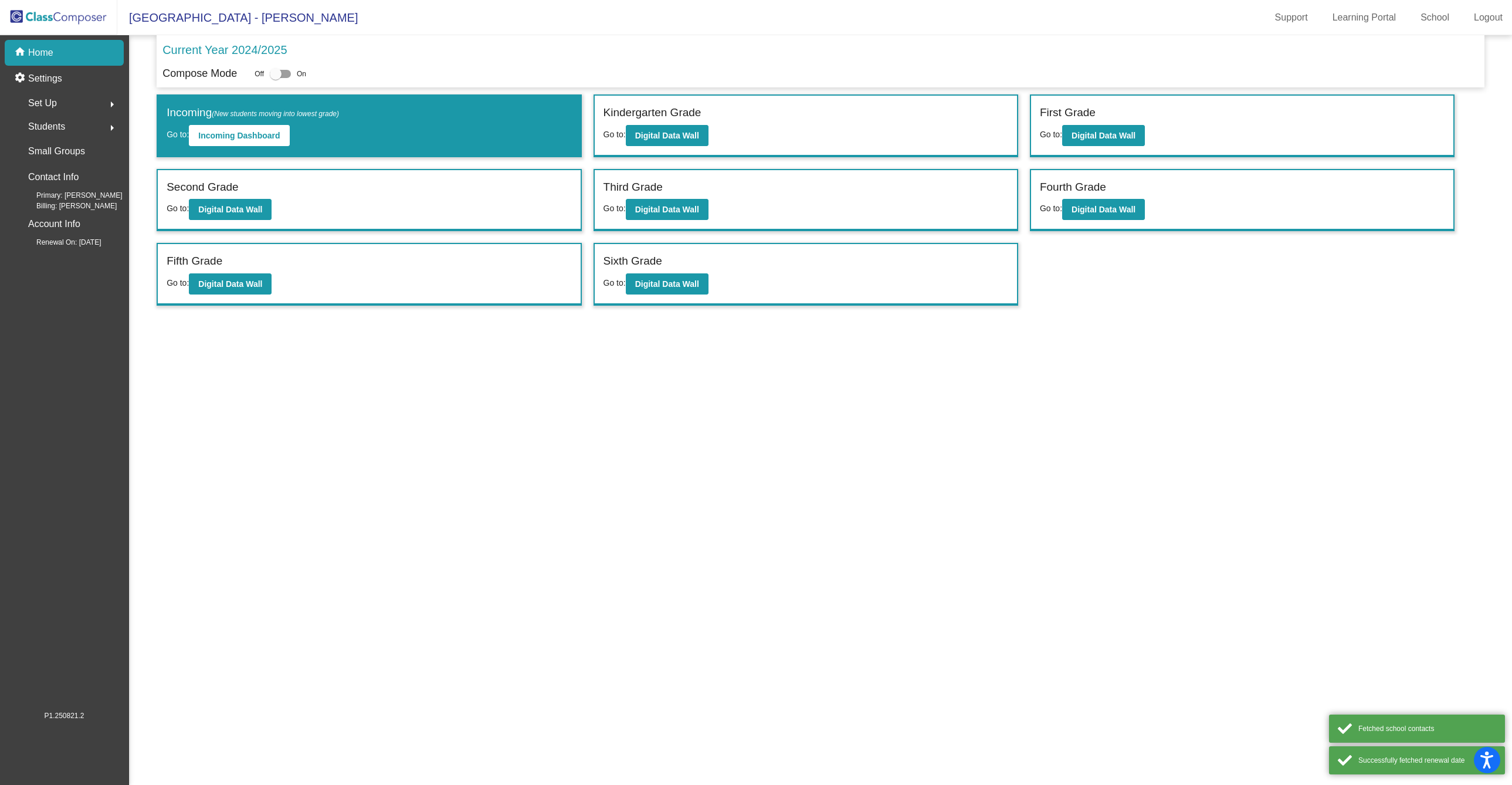
click at [282, 77] on div at bounding box center [276, 74] width 11 height 11
click at [276, 78] on input "checkbox" at bounding box center [275, 78] width 1 height 1
checkbox input "true"
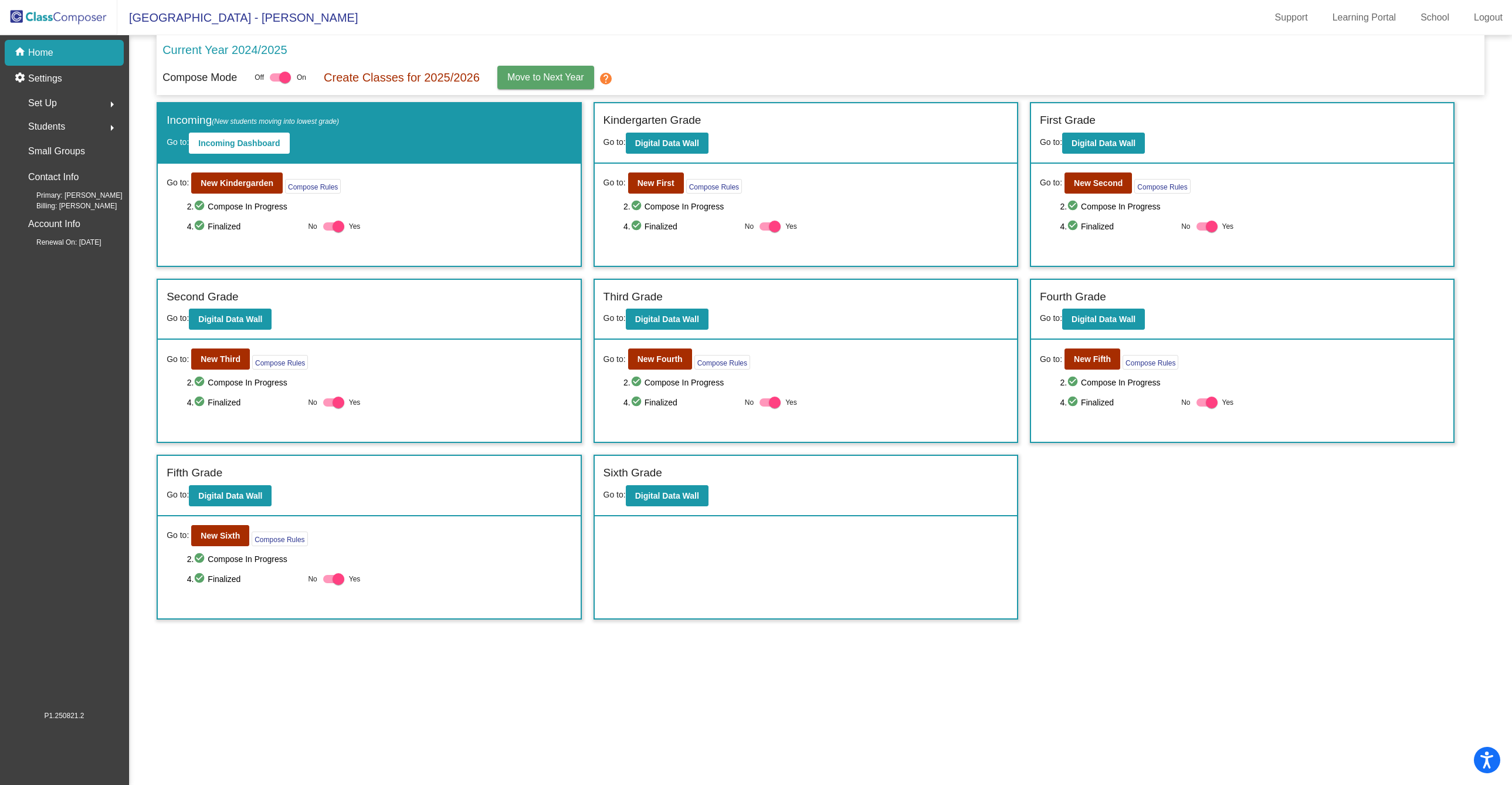
click at [775, 405] on div at bounding box center [774, 402] width 11 height 11
click at [766, 407] on input "Yes" at bounding box center [765, 407] width 1 height 1
click at [765, 408] on div at bounding box center [765, 402] width 11 height 11
click at [765, 407] on input "Yes" at bounding box center [765, 407] width 1 height 1
checkbox input "true"
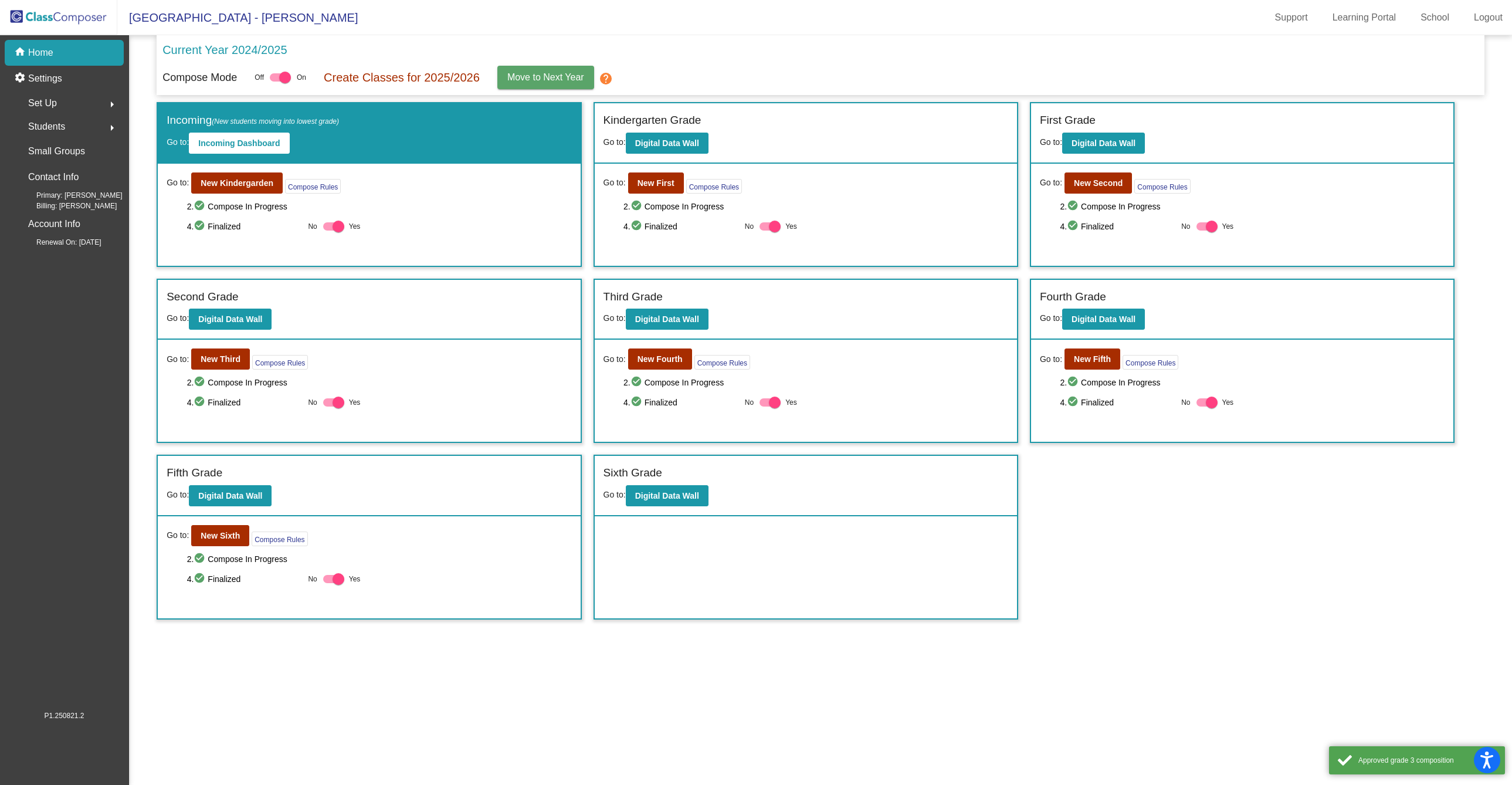
click at [571, 84] on button "Move to Next Year" at bounding box center [546, 77] width 97 height 24
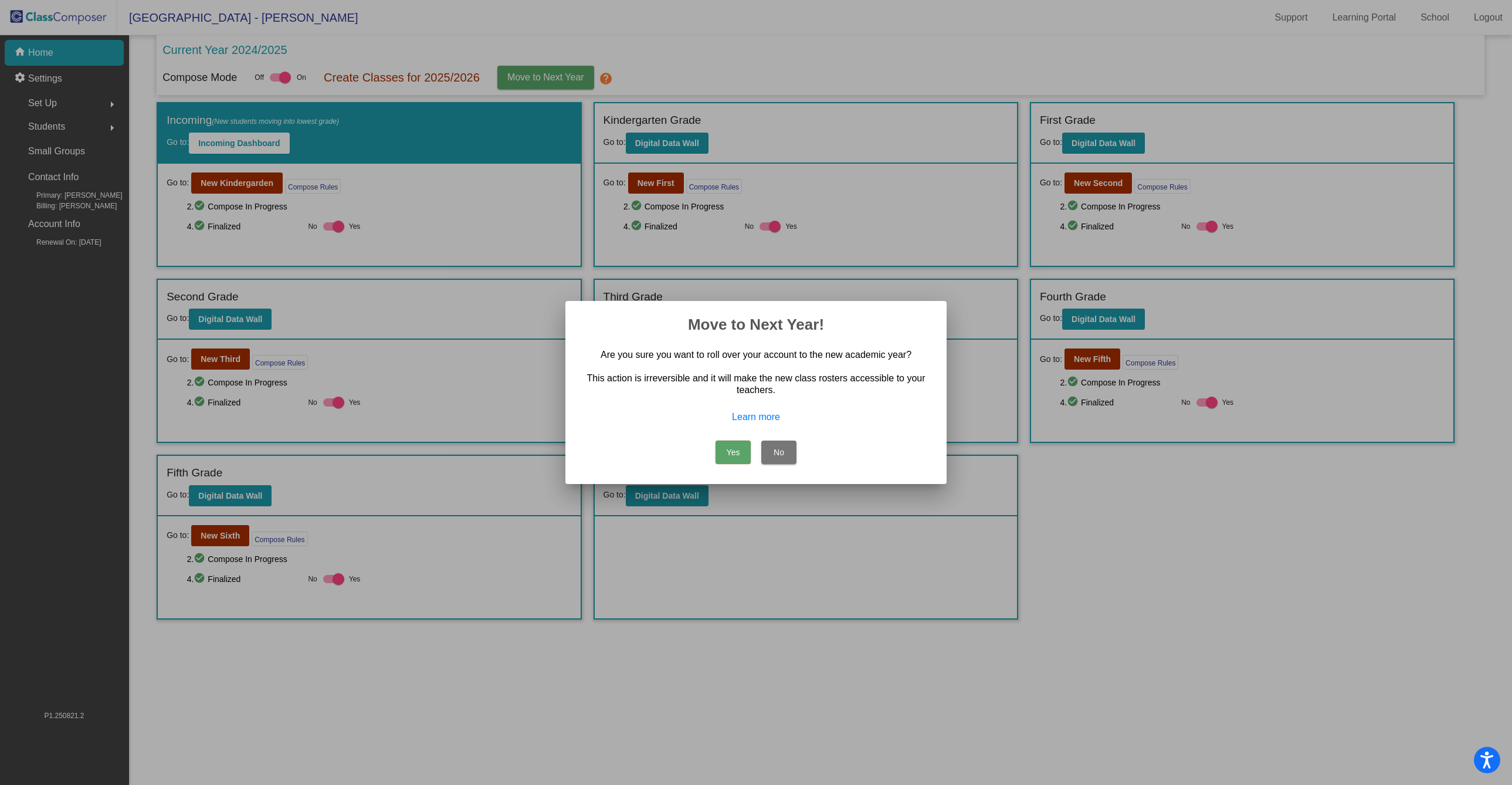
click at [784, 461] on button "No" at bounding box center [779, 452] width 35 height 24
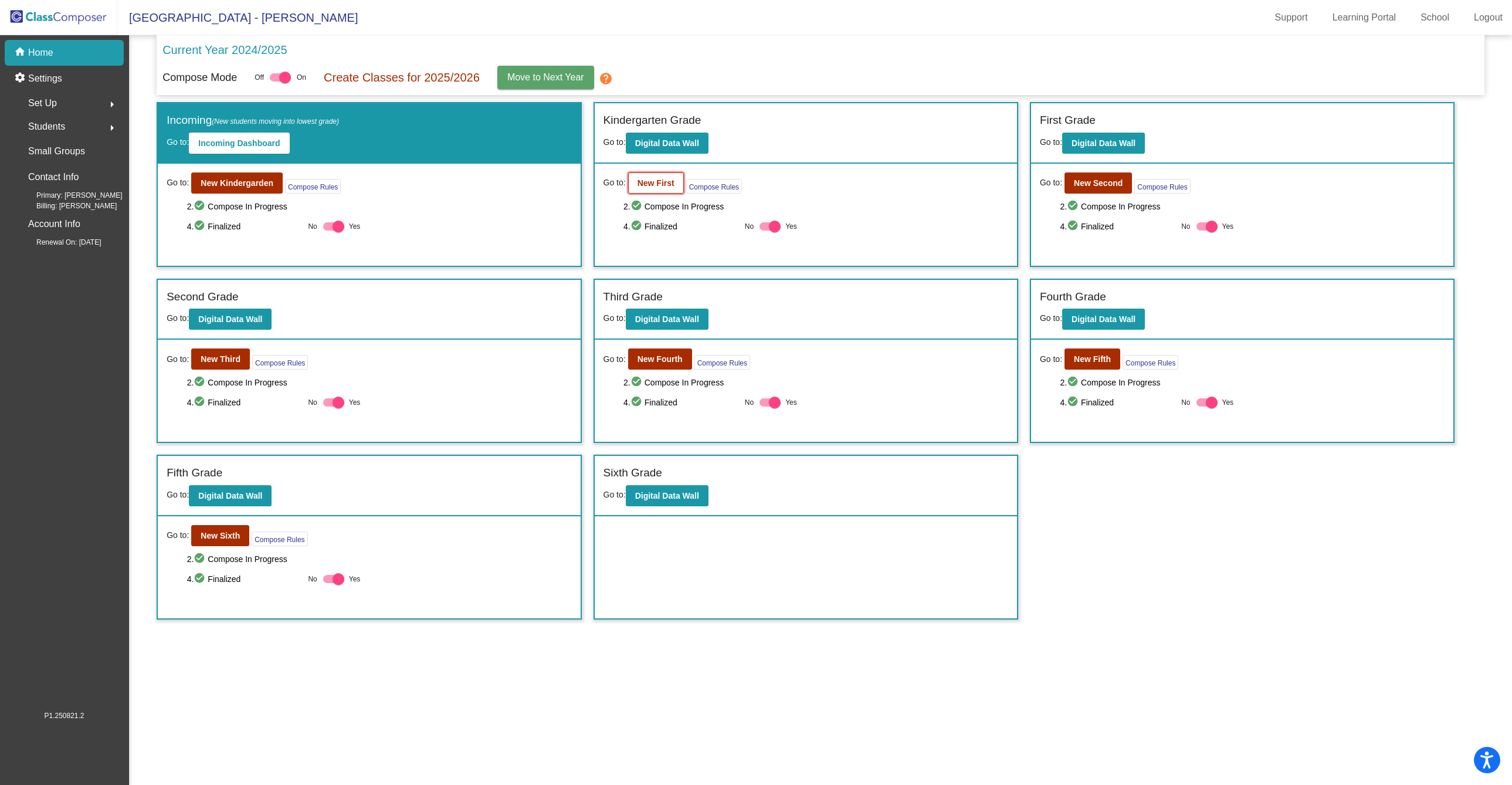
click at [654, 188] on b "New First" at bounding box center [656, 183] width 37 height 9
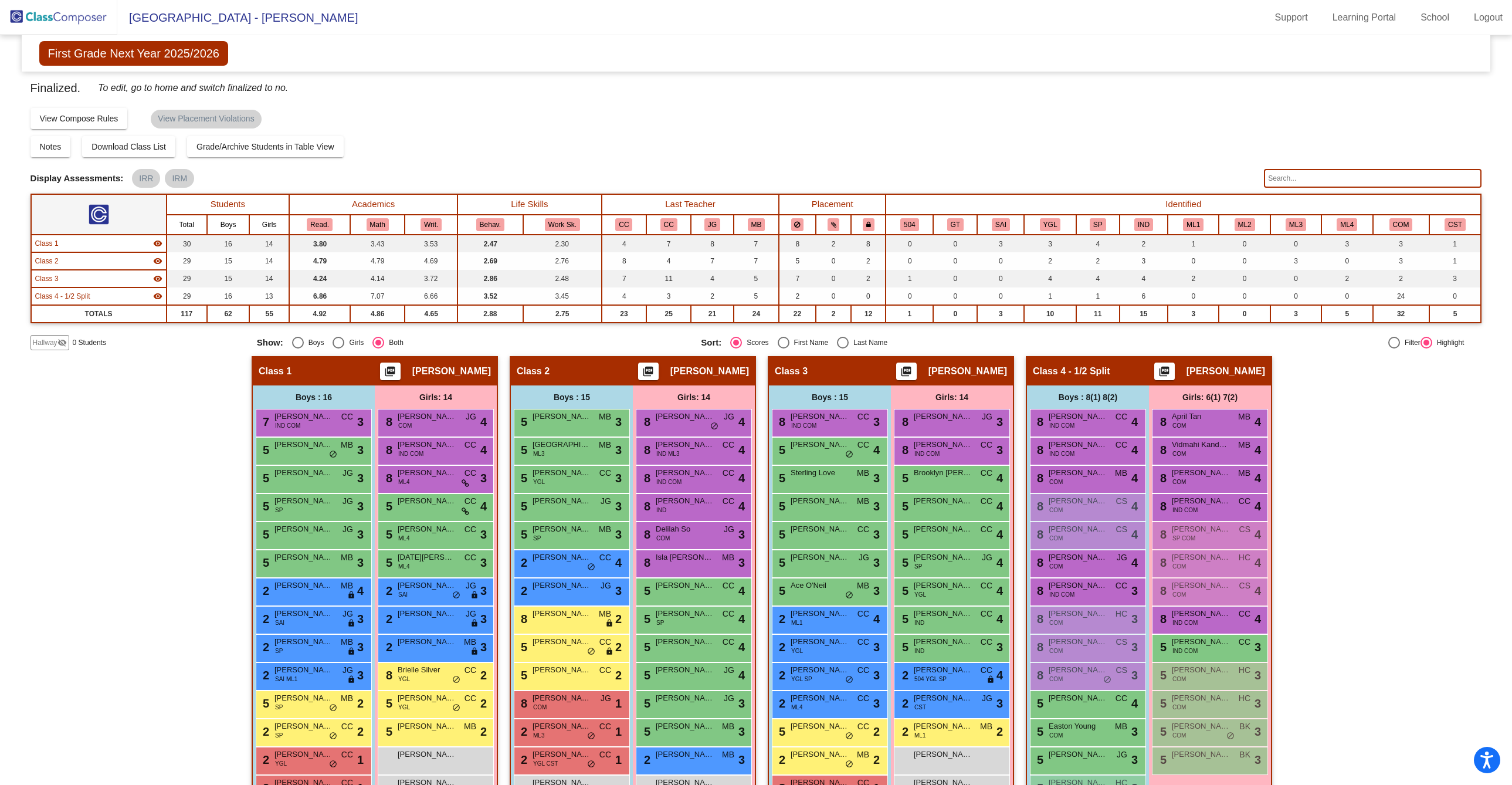
click at [392, 378] on mat-icon "picture_as_pdf" at bounding box center [390, 374] width 14 height 17
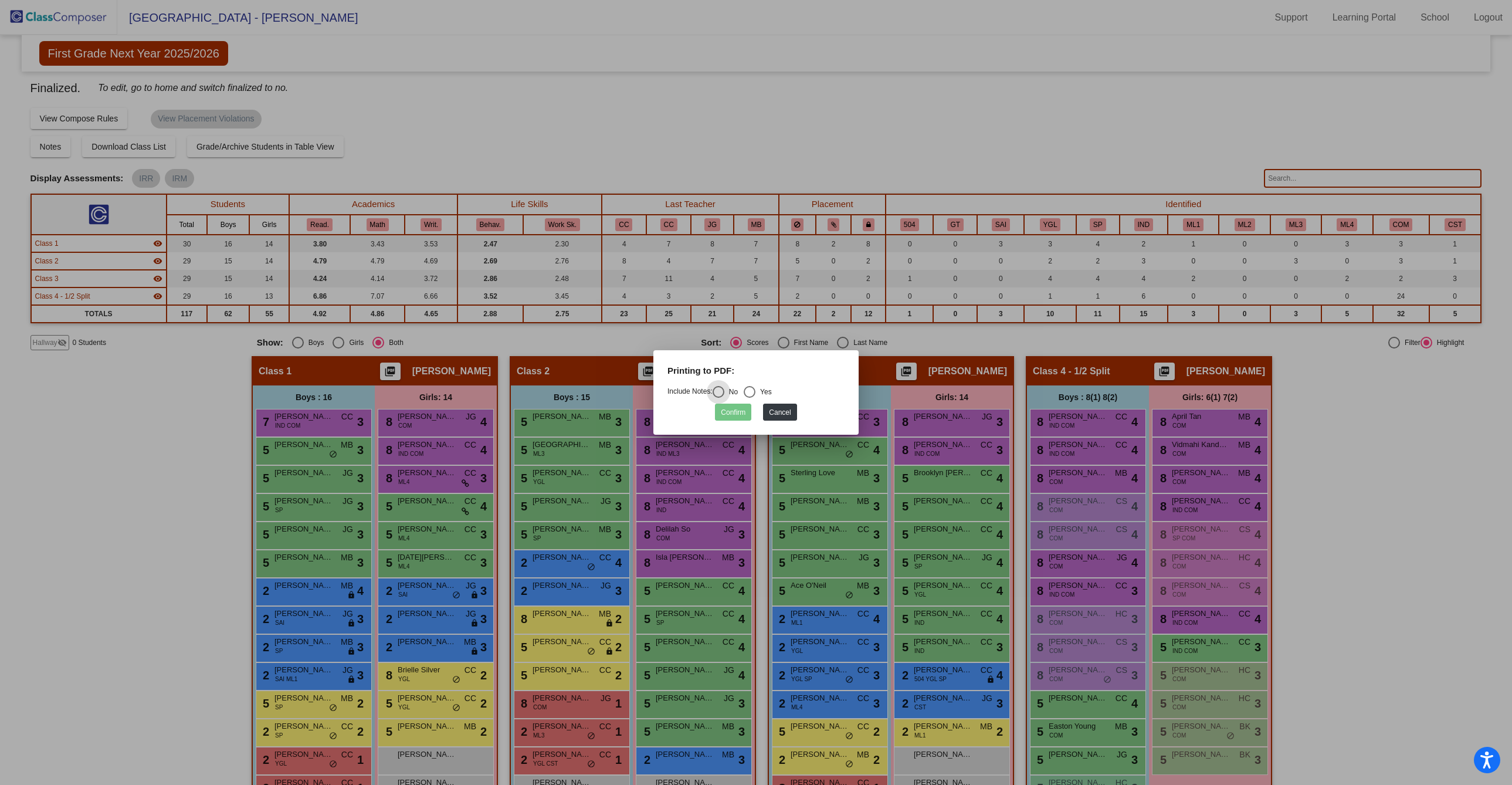
click at [755, 395] on div "Select an option" at bounding box center [749, 392] width 11 height 11
click at [750, 398] on input "Yes" at bounding box center [749, 398] width 1 height 1
radio input "true"
click at [737, 414] on button "Confirm" at bounding box center [733, 412] width 36 height 17
